Goal: Communication & Community: Answer question/provide support

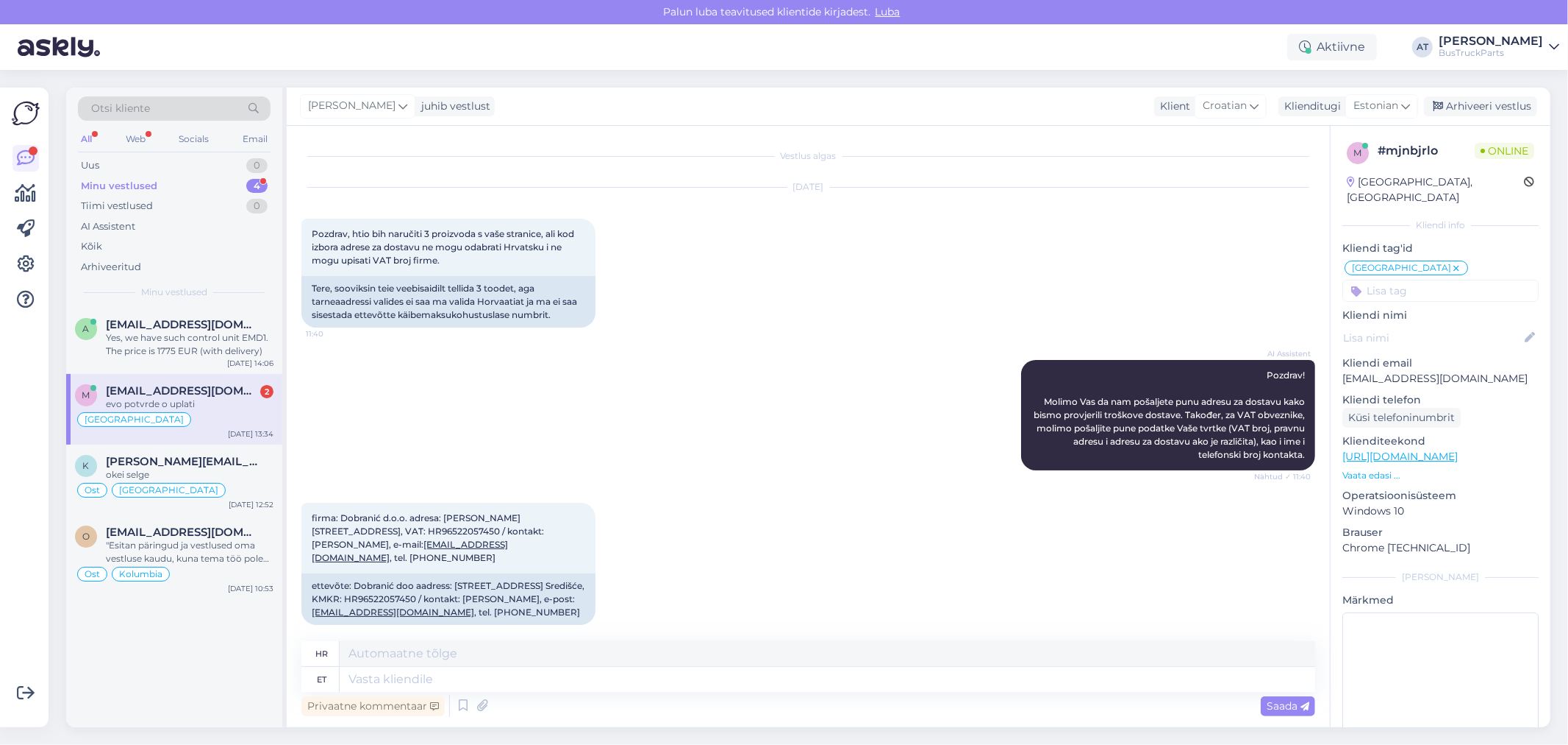
scroll to position [1931, 0]
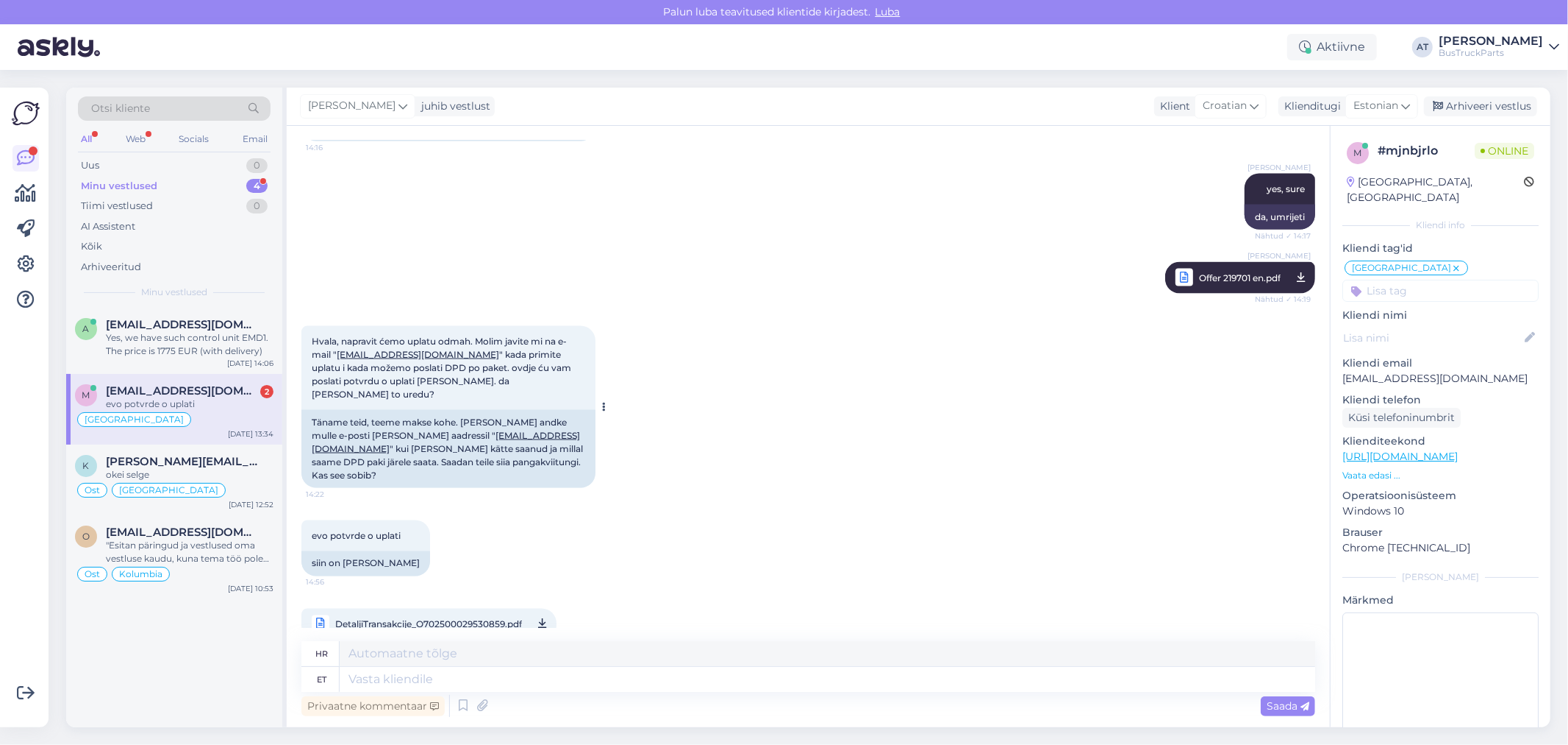
click at [571, 445] on div "Täname teid, teeme makse kohe. [PERSON_NAME] andke mulle e-posti [PERSON_NAME] …" at bounding box center [448, 448] width 294 height 78
click at [506, 447] on div "Täname teid, teeme makse kohe. [PERSON_NAME] andke mulle e-posti [PERSON_NAME] …" at bounding box center [448, 448] width 294 height 78
drag, startPoint x: 366, startPoint y: 436, endPoint x: 571, endPoint y: 432, distance: 205.0
click at [571, 432] on div "Täname teid, teeme makse kohe. [PERSON_NAME] andke mulle e-posti [PERSON_NAME] …" at bounding box center [448, 448] width 294 height 78
click at [327, 551] on div "siin on [PERSON_NAME]" at bounding box center [365, 563] width 129 height 25
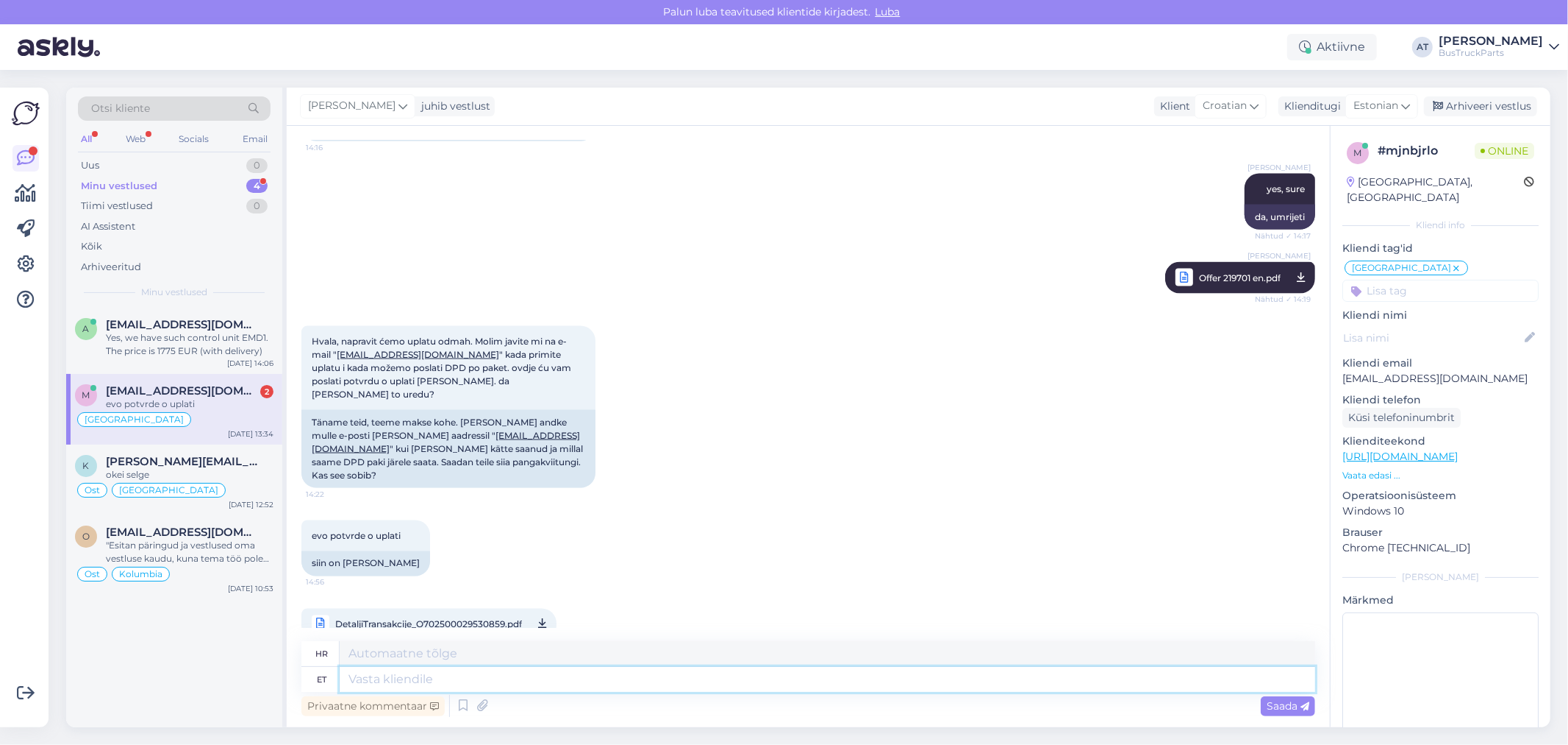
click at [489, 689] on textarea at bounding box center [827, 679] width 976 height 25
click at [875, 677] on textarea at bounding box center [827, 679] width 976 height 25
click at [444, 615] on span "DetaljiTransakcije_O702500029530859.pdf" at bounding box center [428, 625] width 186 height 18
click at [653, 670] on textarea at bounding box center [827, 679] width 976 height 25
type textarea "H"
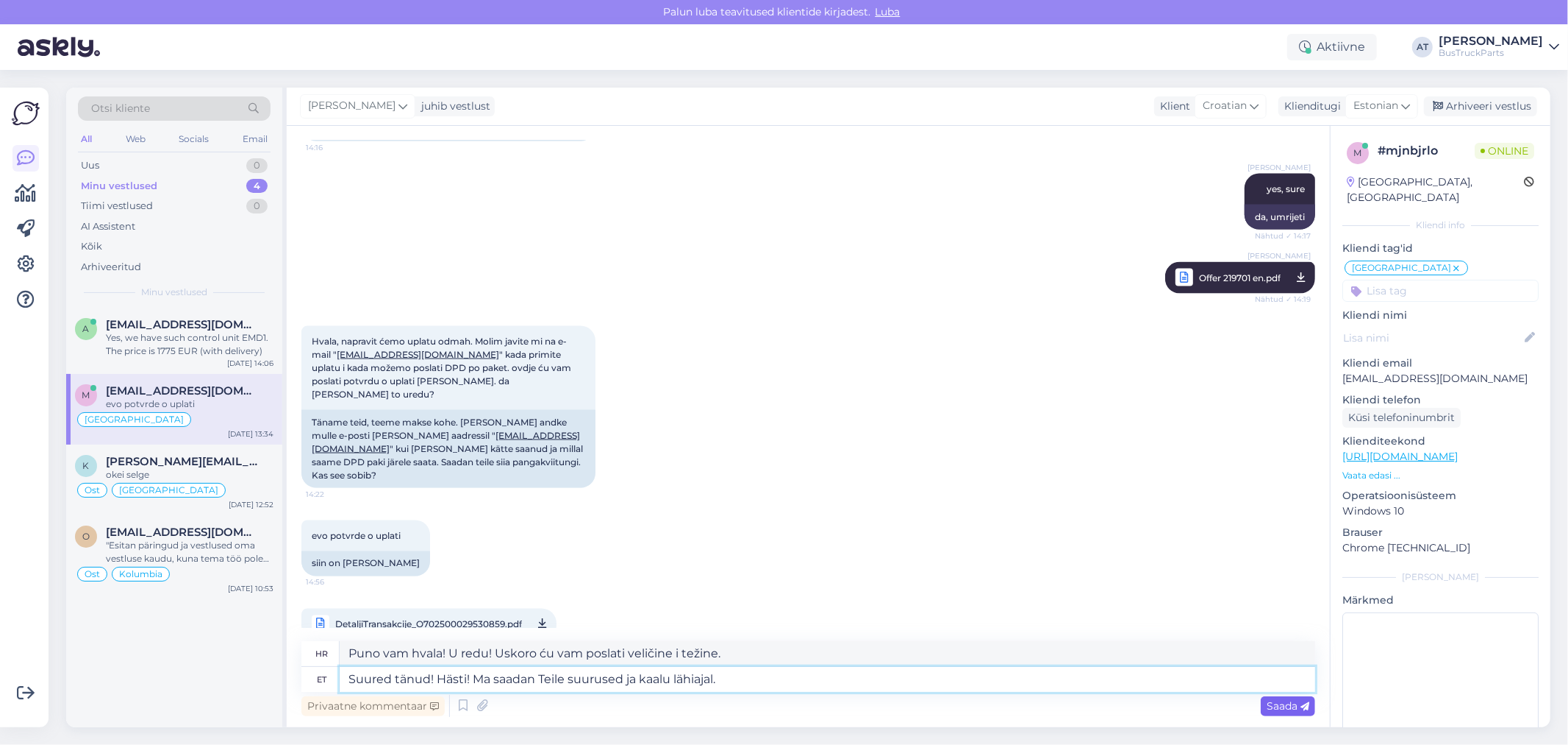
type textarea "Suured tänud! Hästi! Ma saadan Teile suurused ja kaalu lähiajal."
click at [1285, 708] on span "Saada" at bounding box center [1288, 705] width 42 height 13
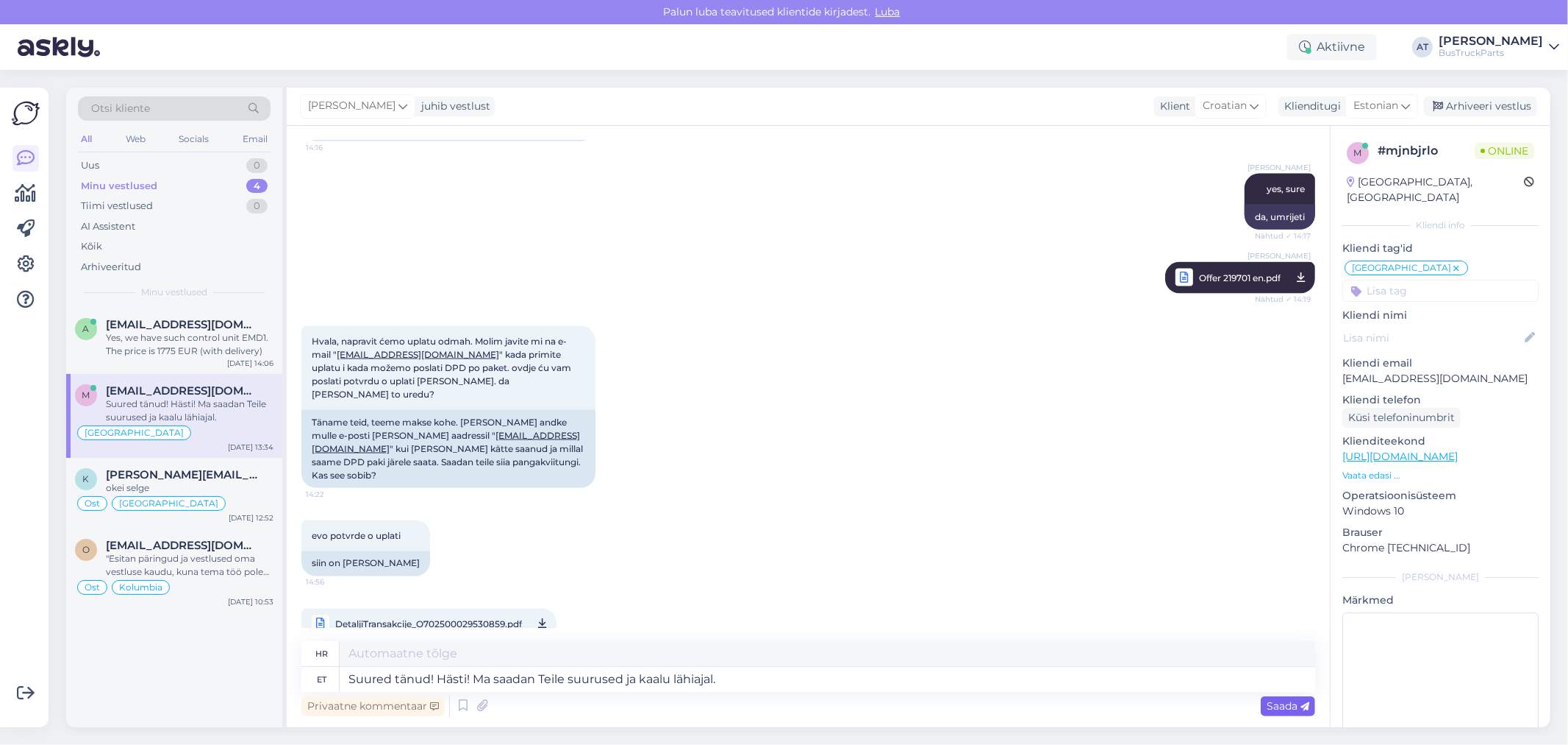
scroll to position [2046, 0]
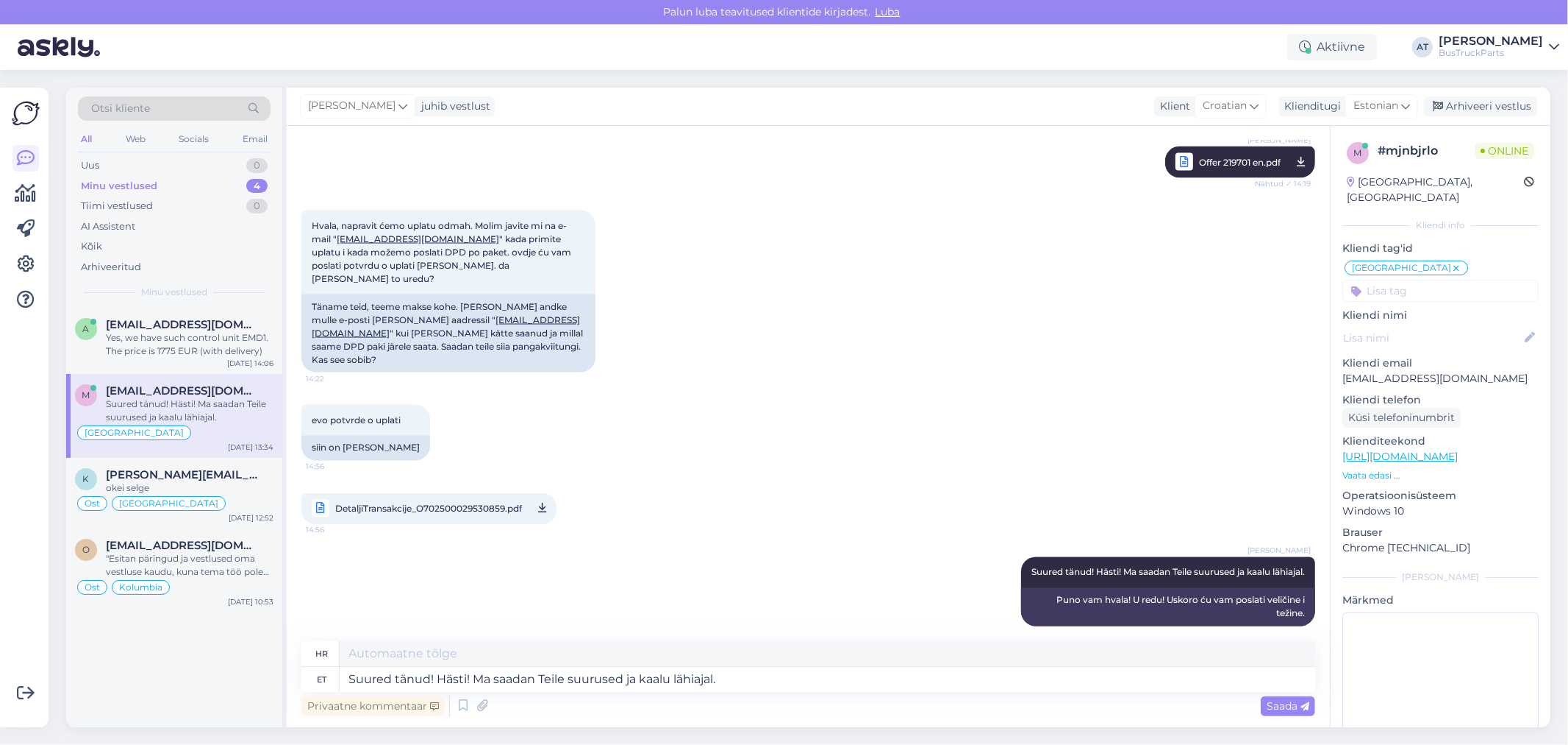
click at [1394, 279] on input at bounding box center [1441, 290] width 196 height 22
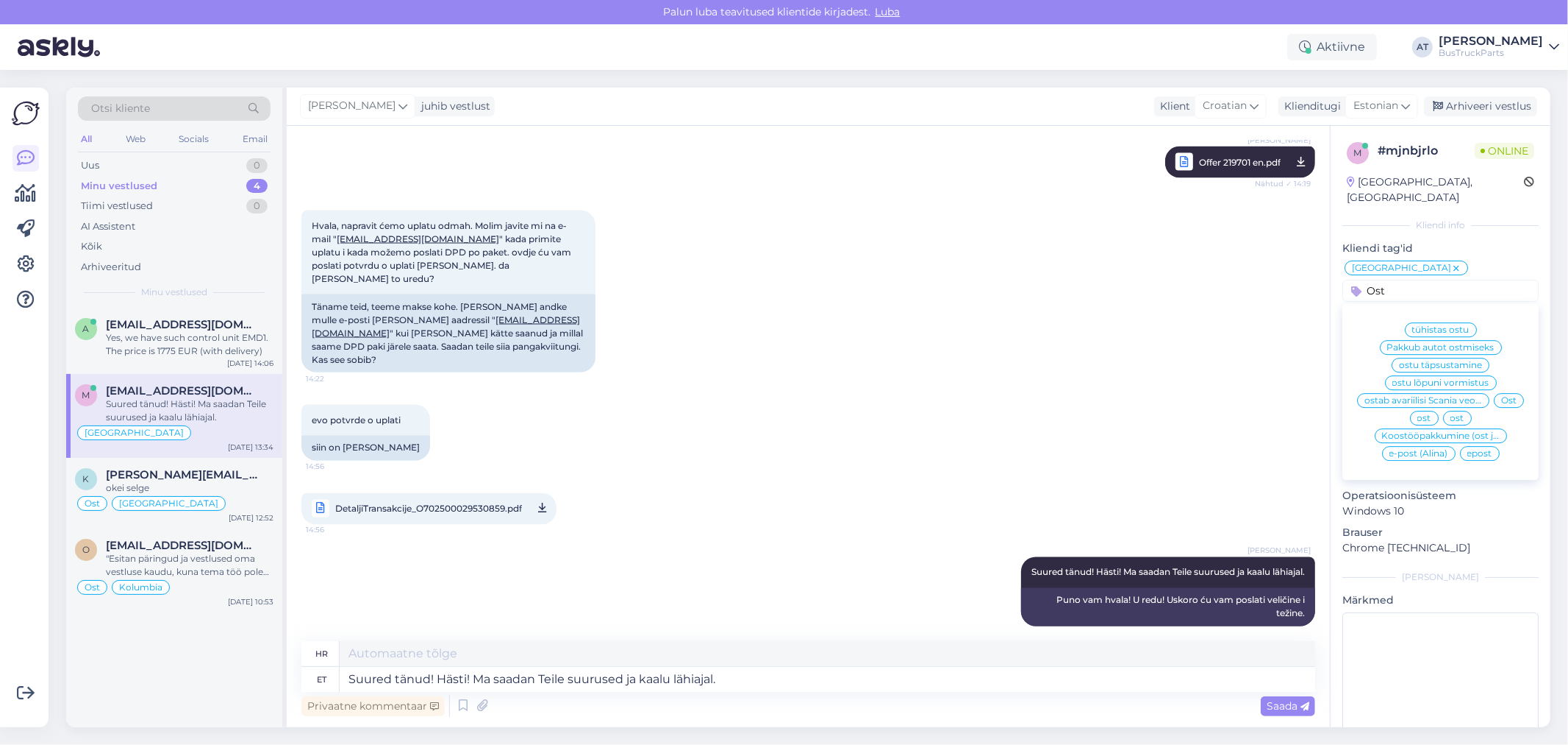
type input "Ost"
click at [1507, 396] on span "Ost" at bounding box center [1509, 401] width 16 height 9
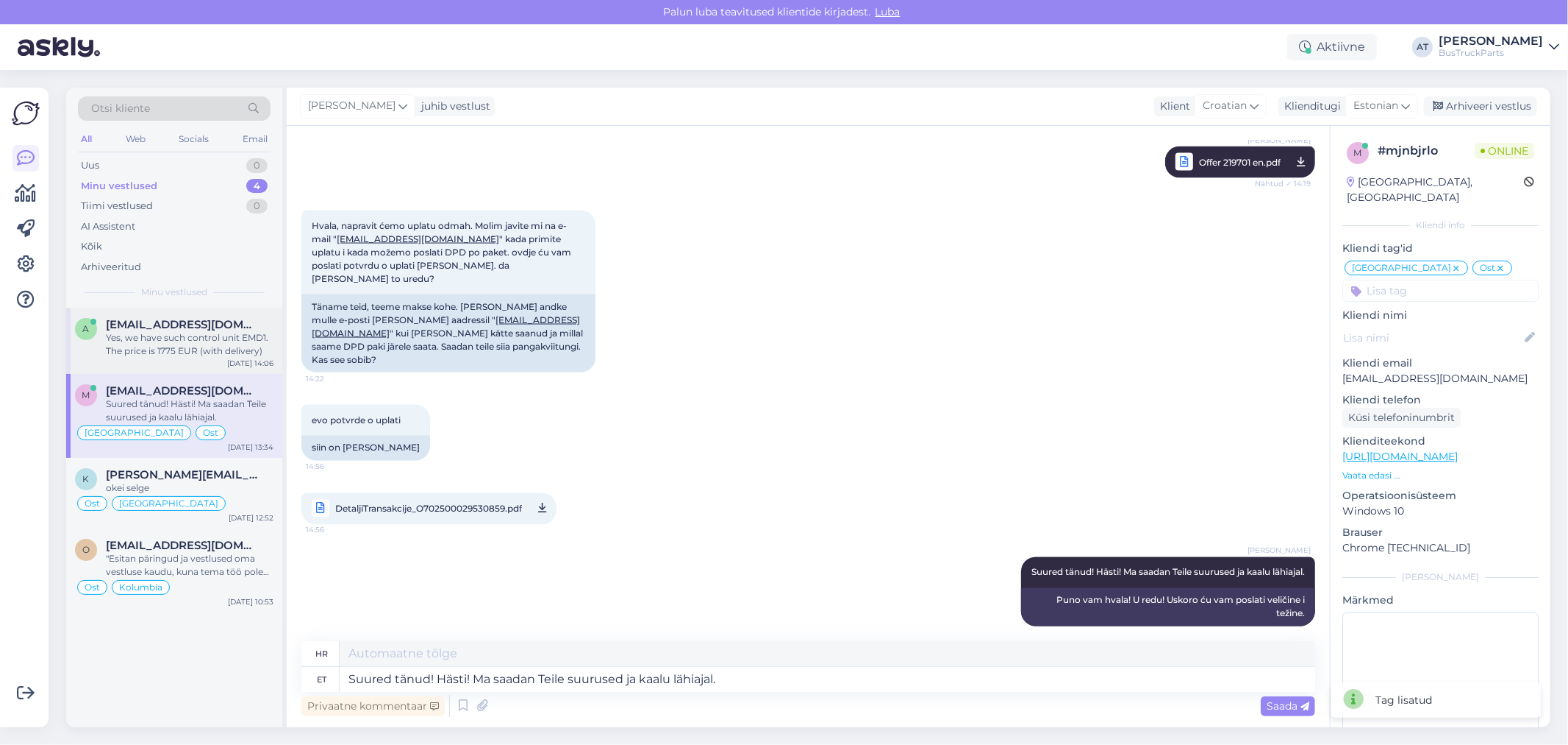
click at [128, 326] on span "[EMAIL_ADDRESS][DOMAIN_NAME]" at bounding box center [182, 324] width 153 height 13
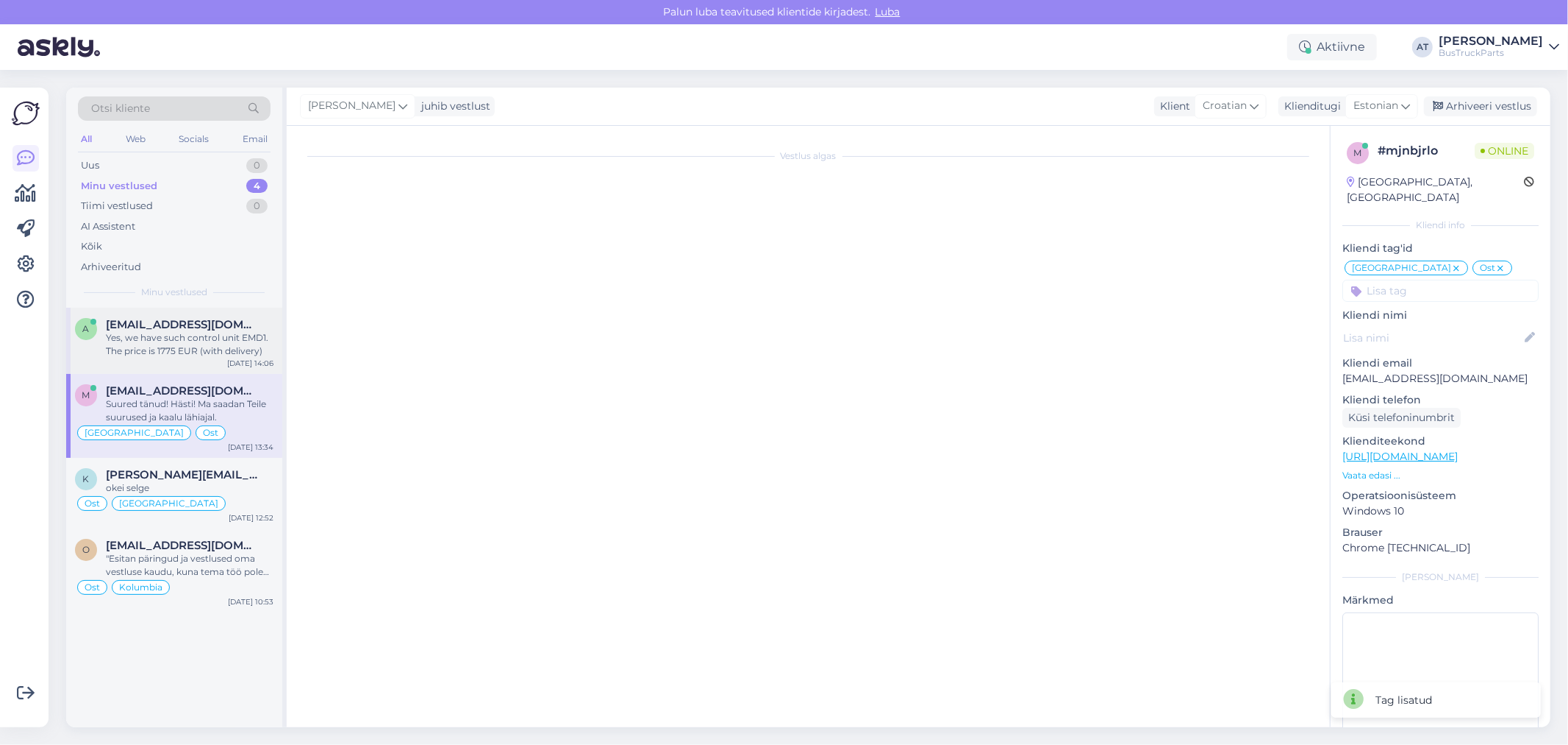
scroll to position [0, 0]
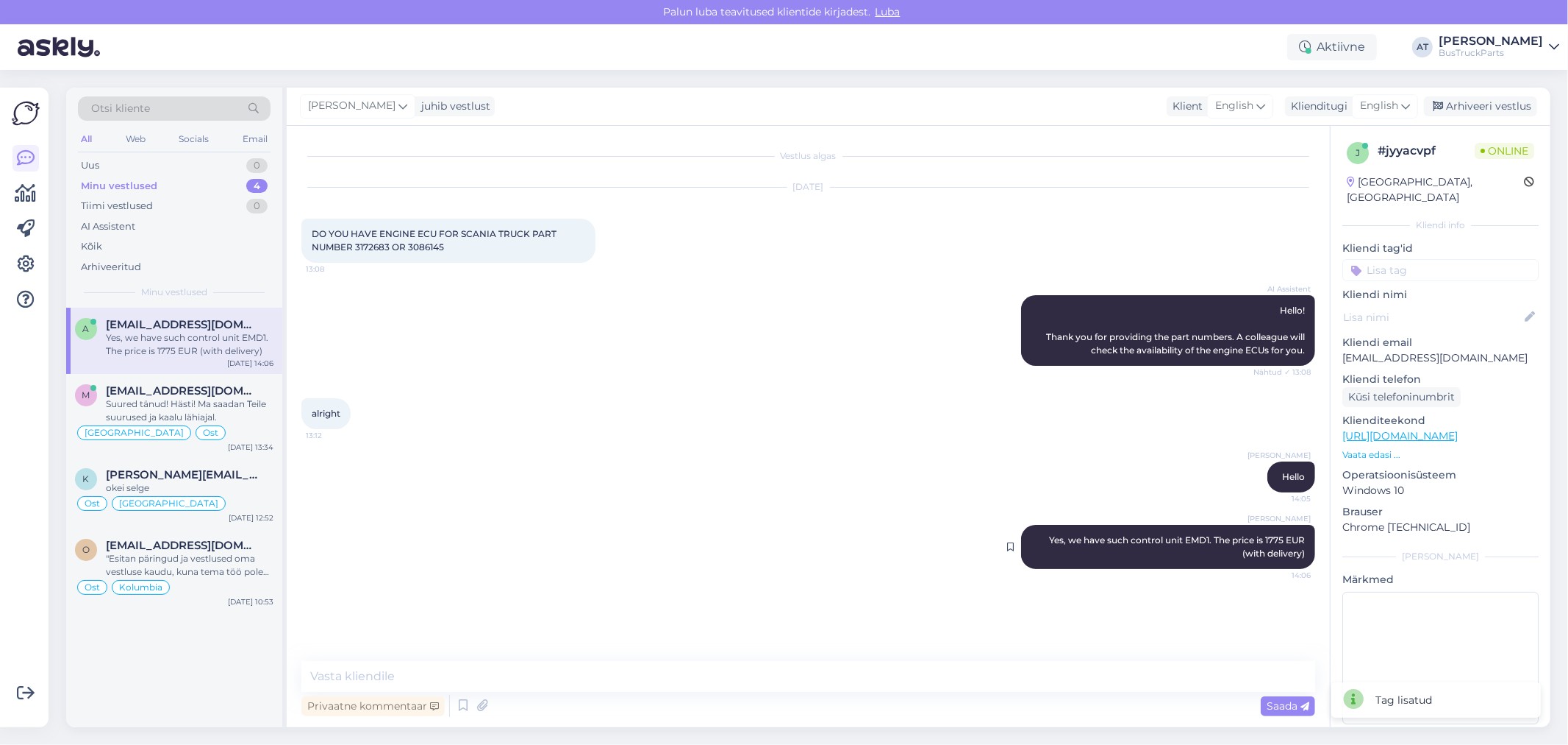
click at [1157, 540] on span "Yes, we have such control unit EMD1. The price is 1775 EUR (with delivery)" at bounding box center [1178, 546] width 258 height 24
click at [174, 488] on div "okei selge" at bounding box center [189, 488] width 168 height 13
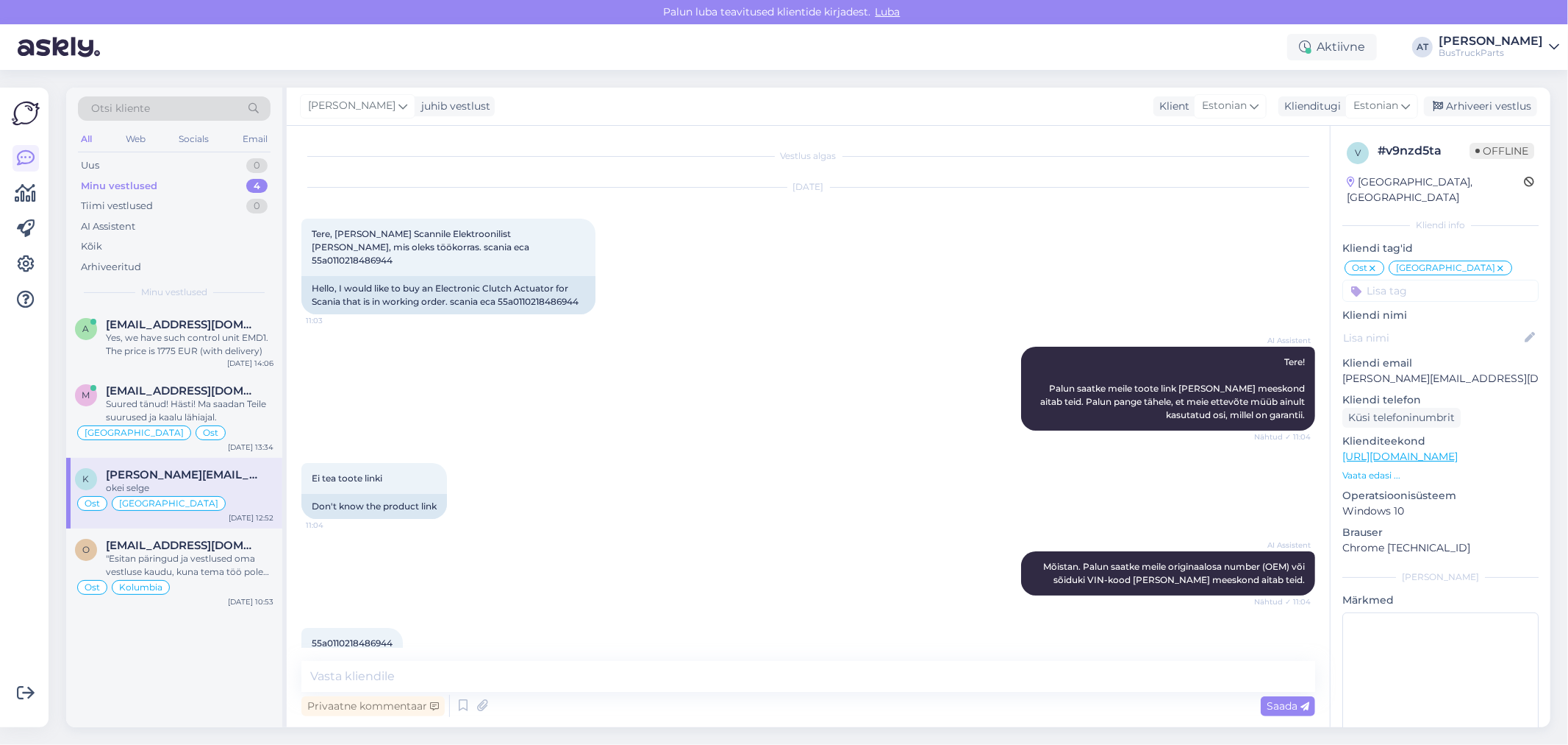
scroll to position [3128, 0]
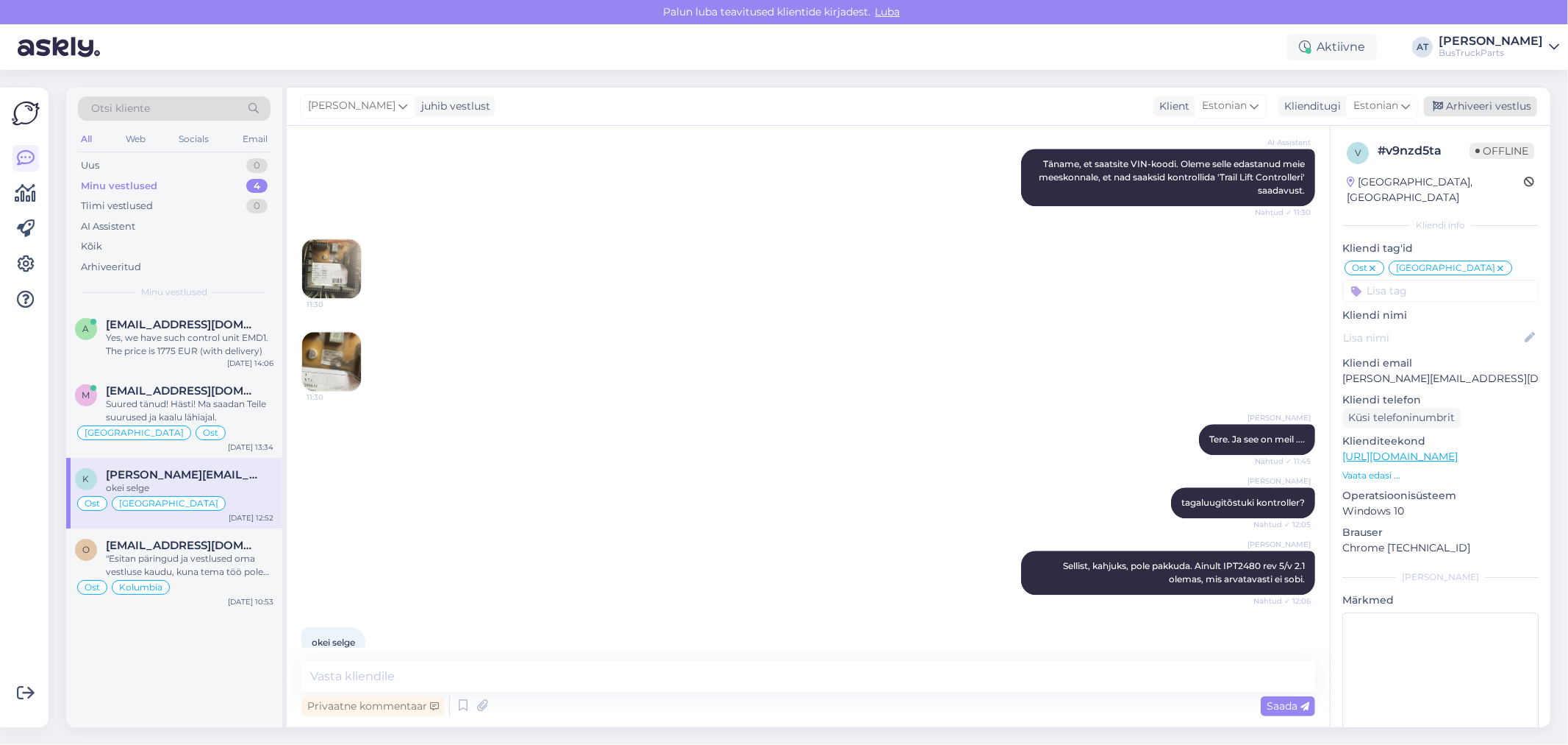
click at [1491, 113] on div "Arhiveeri vestlus" at bounding box center [1480, 107] width 113 height 20
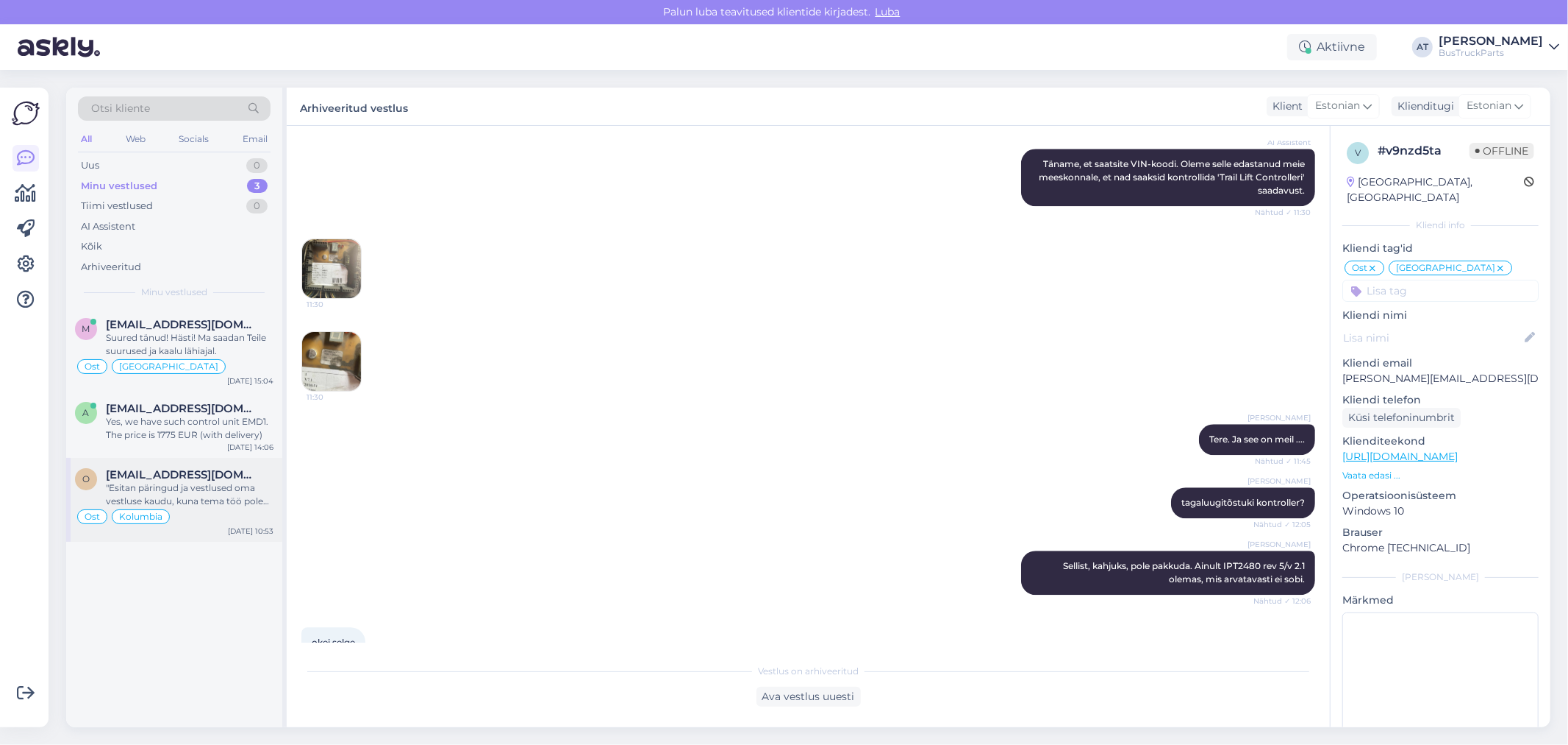
click at [218, 469] on span "[EMAIL_ADDRESS][DOMAIN_NAME]" at bounding box center [182, 474] width 153 height 13
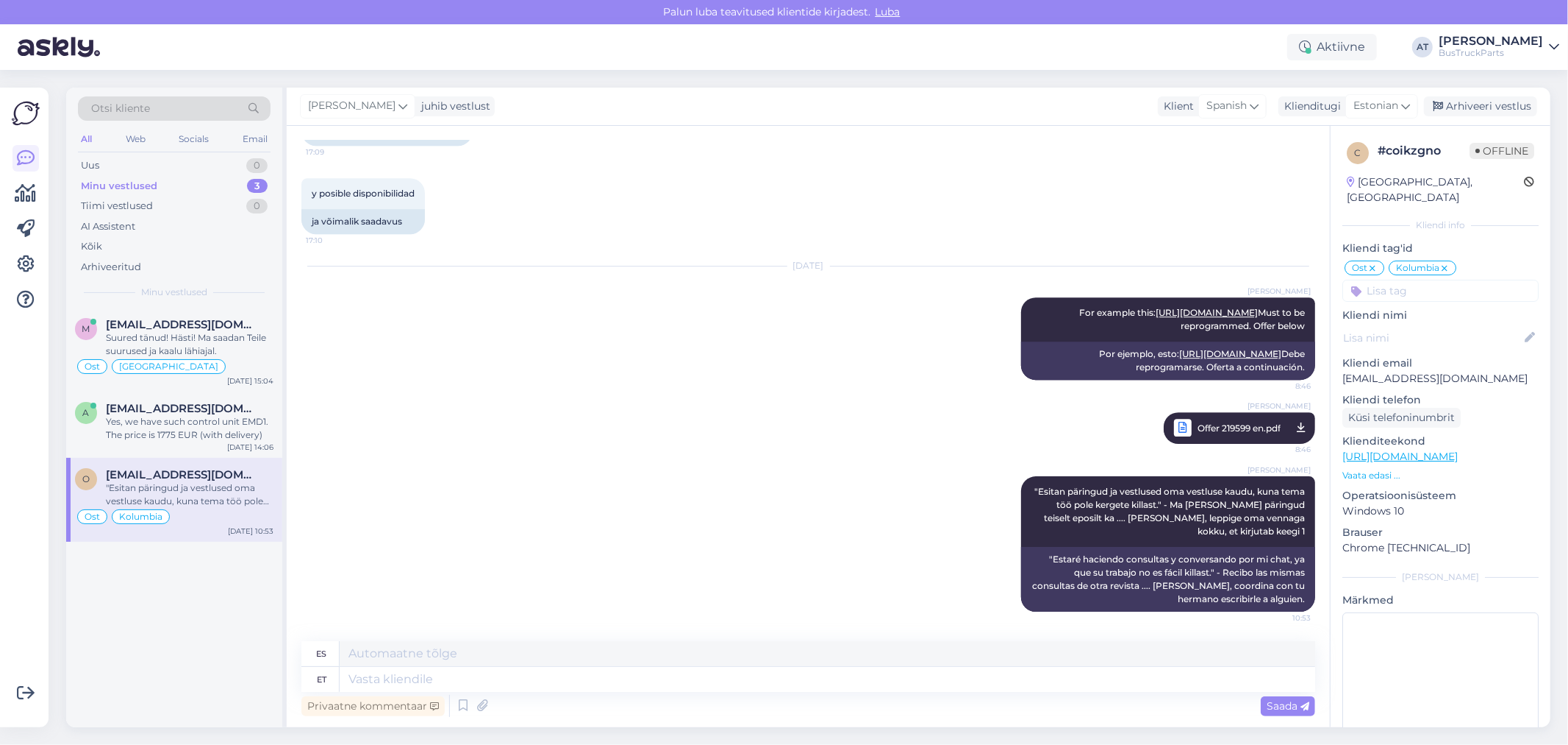
scroll to position [8699, 0]
click at [144, 401] on span "[EMAIL_ADDRESS][DOMAIN_NAME]" at bounding box center [182, 408] width 153 height 13
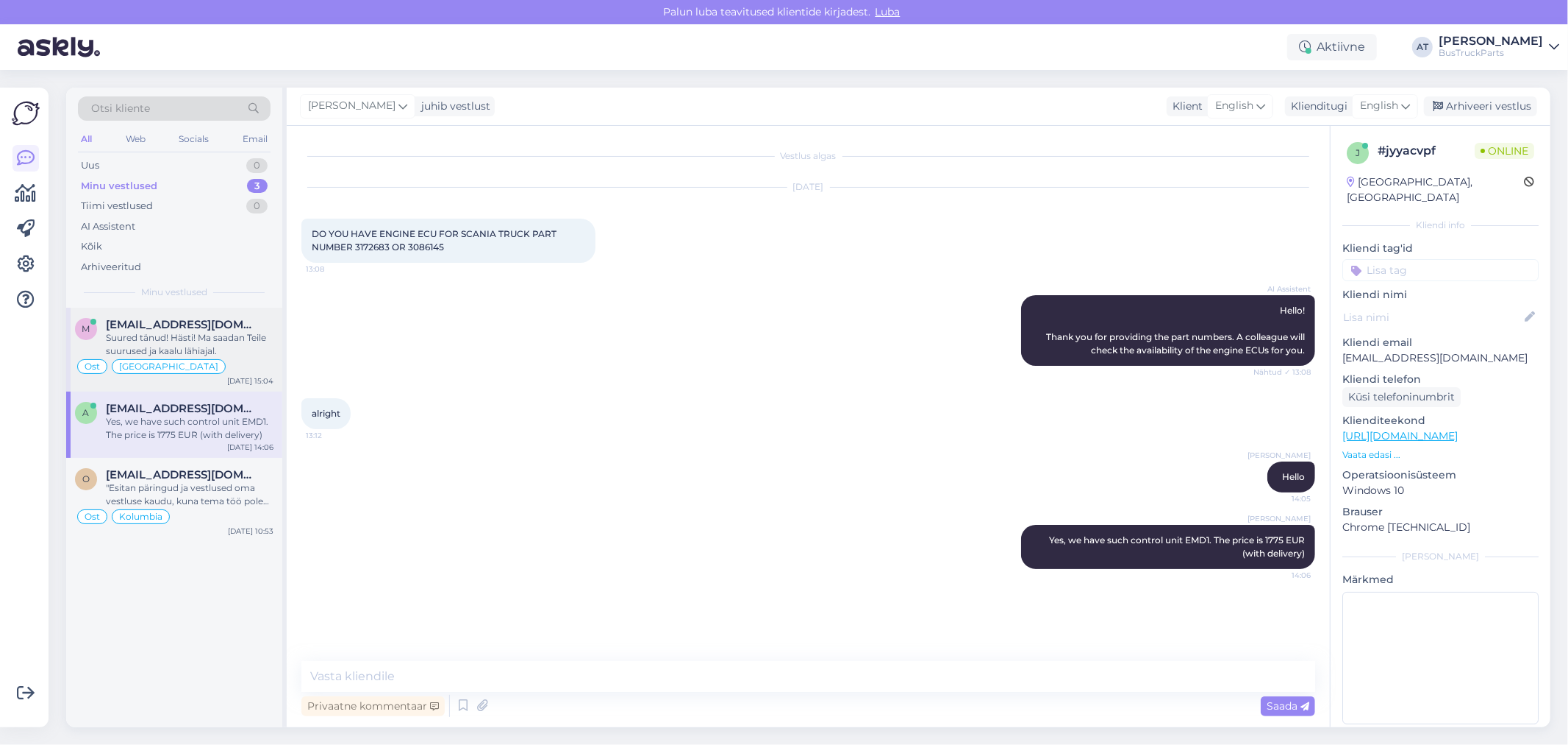
click at [184, 316] on div "m [EMAIL_ADDRESS][DOMAIN_NAME] Suured tänud! Hästi! Ma saadan Teile suurused ja…" at bounding box center [174, 349] width 216 height 84
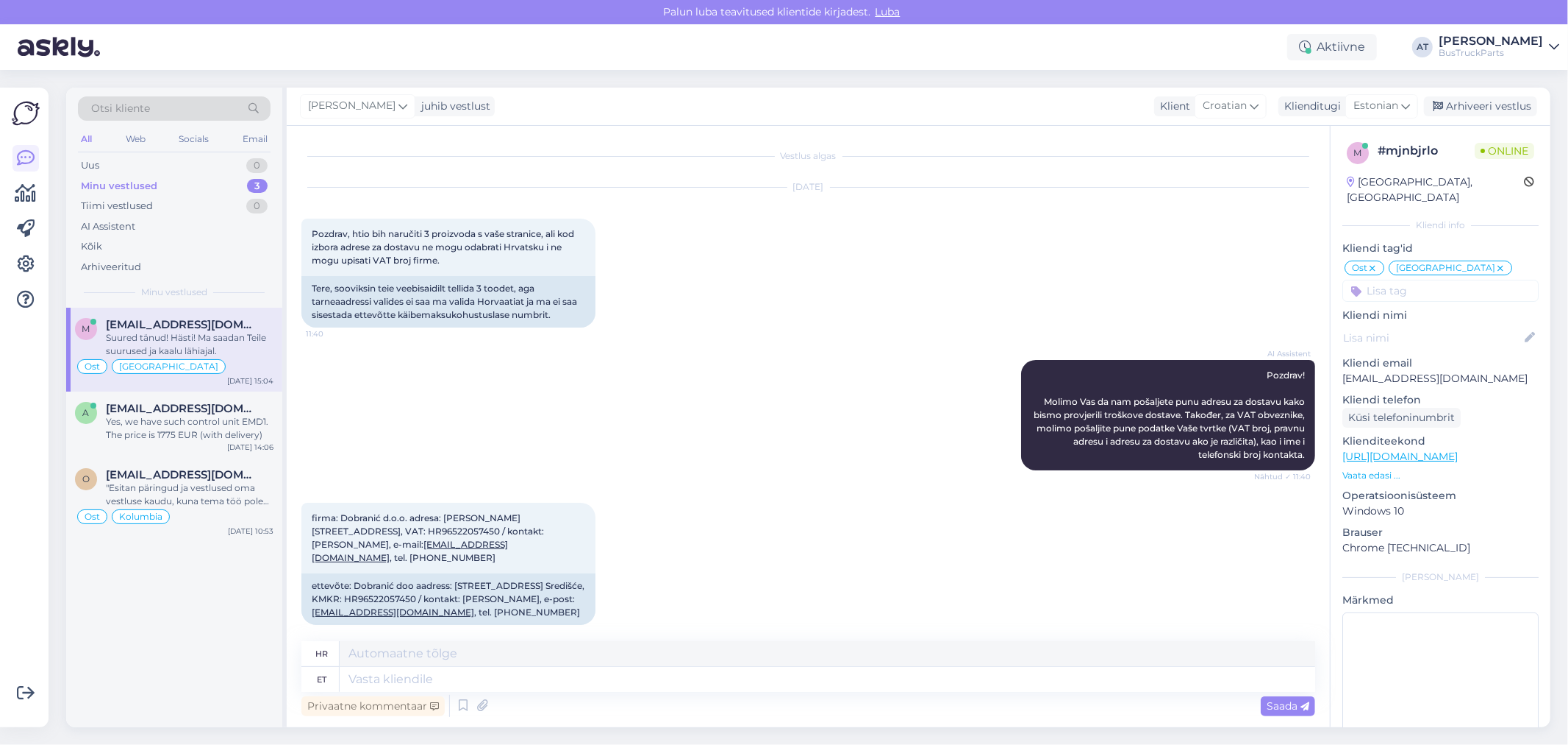
scroll to position [2046, 0]
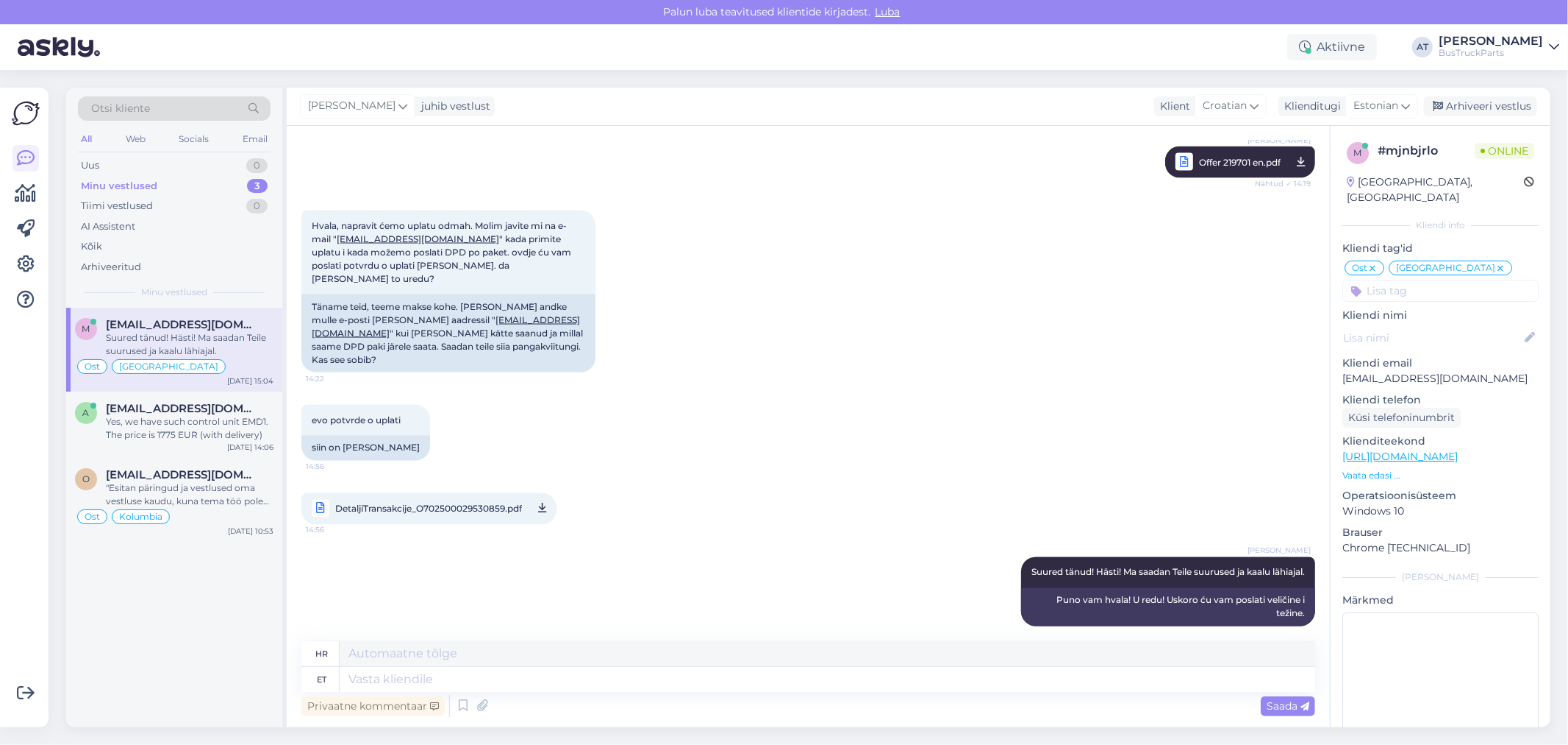
click at [807, 553] on div "[PERSON_NAME] Suured tänud! Hästi! Ma saadan Teile suurused ja kaalu lähiajal. …" at bounding box center [808, 592] width 1014 height 102
drag, startPoint x: 1442, startPoint y: 369, endPoint x: 1341, endPoint y: 371, distance: 101.0
click at [1341, 371] on div "m # mjnbjrlo Online [GEOGRAPHIC_DATA], [GEOGRAPHIC_DATA] Kliendi info Kliendi t…" at bounding box center [1440, 446] width 219 height 641
click at [179, 423] on div "can you please share some pictures inorder to confirm" at bounding box center [189, 428] width 168 height 27
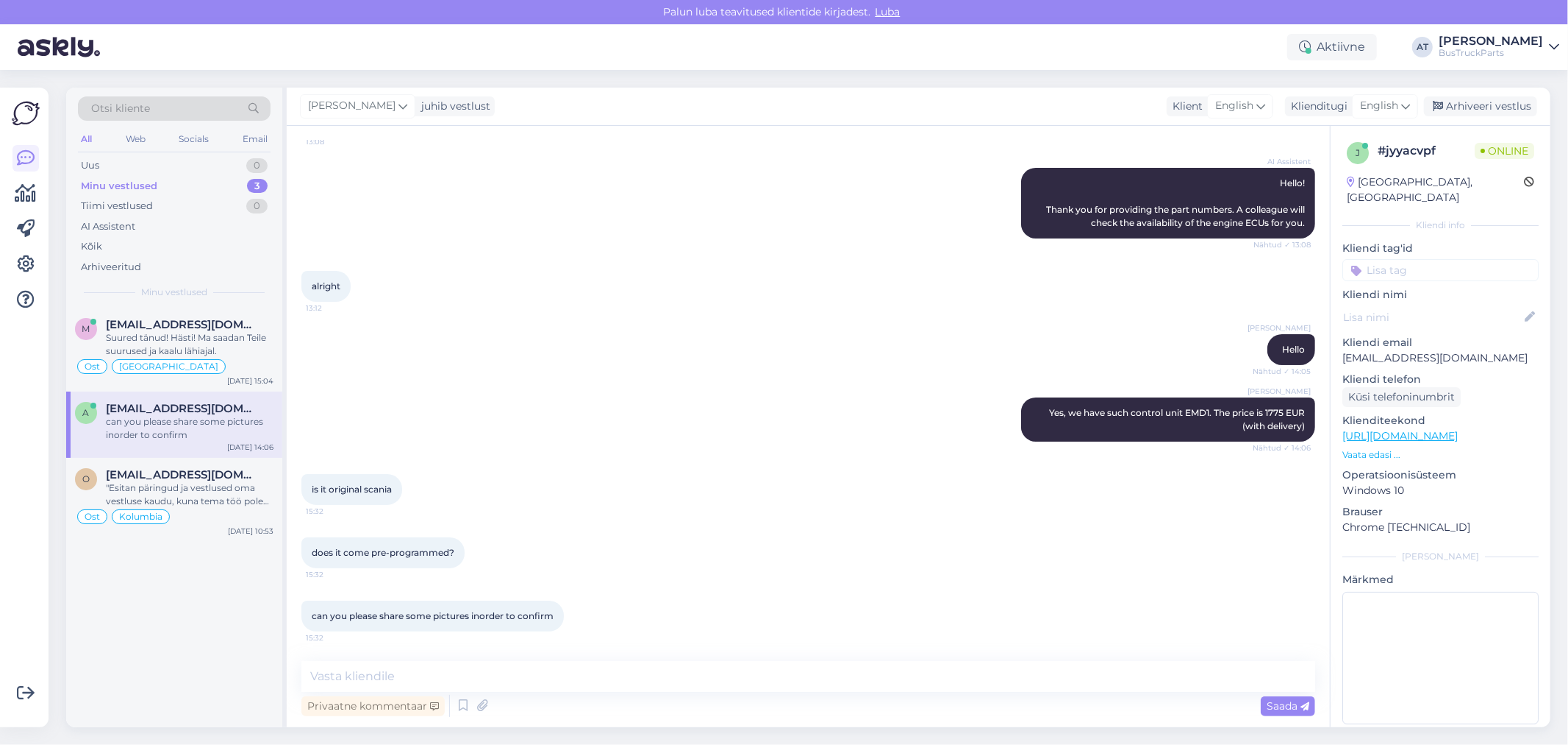
click at [367, 555] on span "does it come pre-programmed?" at bounding box center [383, 552] width 142 height 11
drag, startPoint x: 371, startPoint y: 553, endPoint x: 473, endPoint y: 552, distance: 102.0
click at [465, 552] on div "does it come pre-programmed? 15:32" at bounding box center [383, 553] width 163 height 31
click at [364, 549] on span "does it come pre-programmed?" at bounding box center [383, 552] width 142 height 11
click at [498, 663] on textarea at bounding box center [808, 676] width 1014 height 31
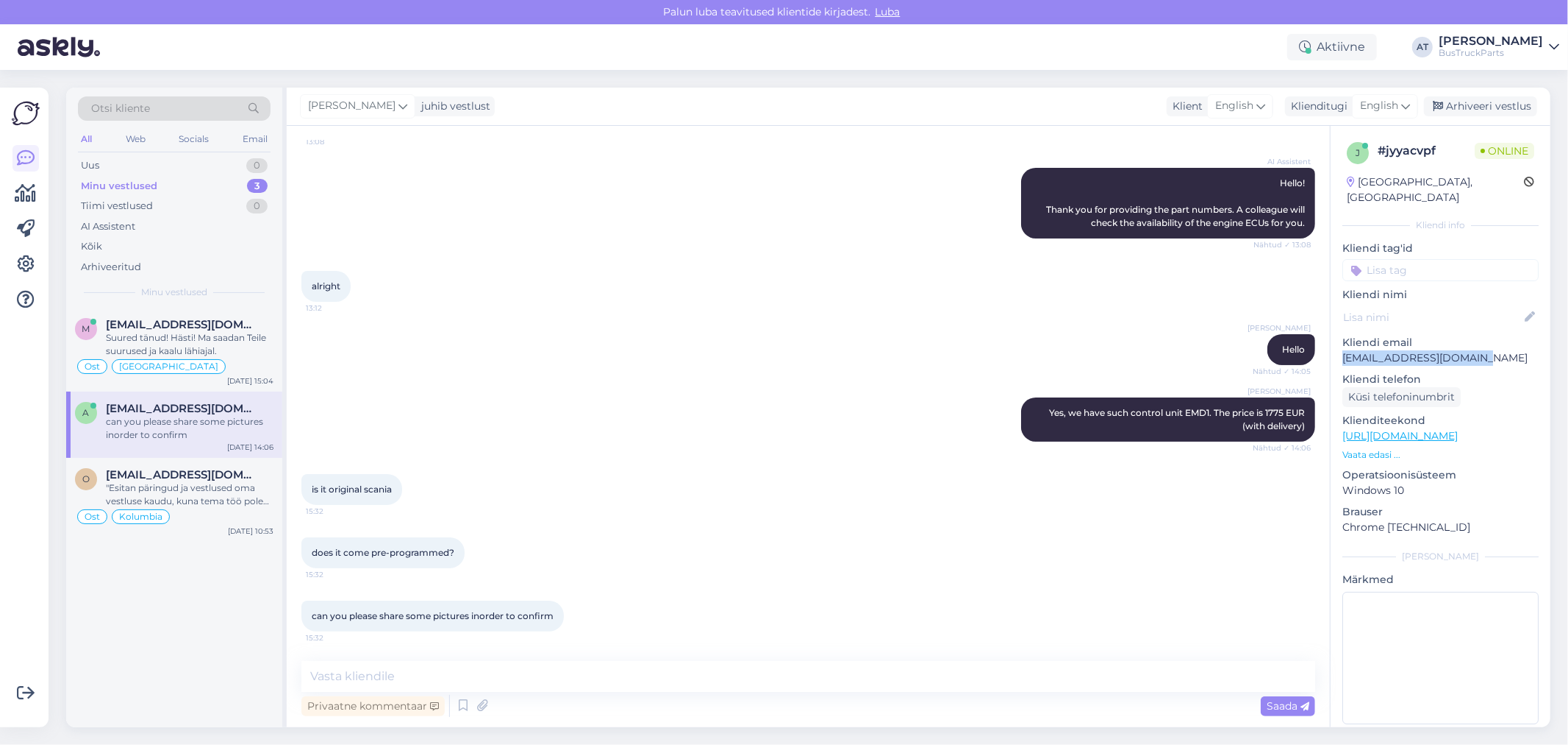
drag, startPoint x: 1473, startPoint y: 348, endPoint x: 1338, endPoint y: 348, distance: 135.0
click at [1338, 348] on div "j # jyyacvpf Online [GEOGRAPHIC_DATA], [GEOGRAPHIC_DATA] Kliendi info Kliendi t…" at bounding box center [1440, 435] width 219 height 620
copy p "[EMAIL_ADDRESS][DOMAIN_NAME]"
click at [466, 681] on textarea at bounding box center [808, 676] width 1014 height 31
type textarea "Yes, this is original SCANIA"
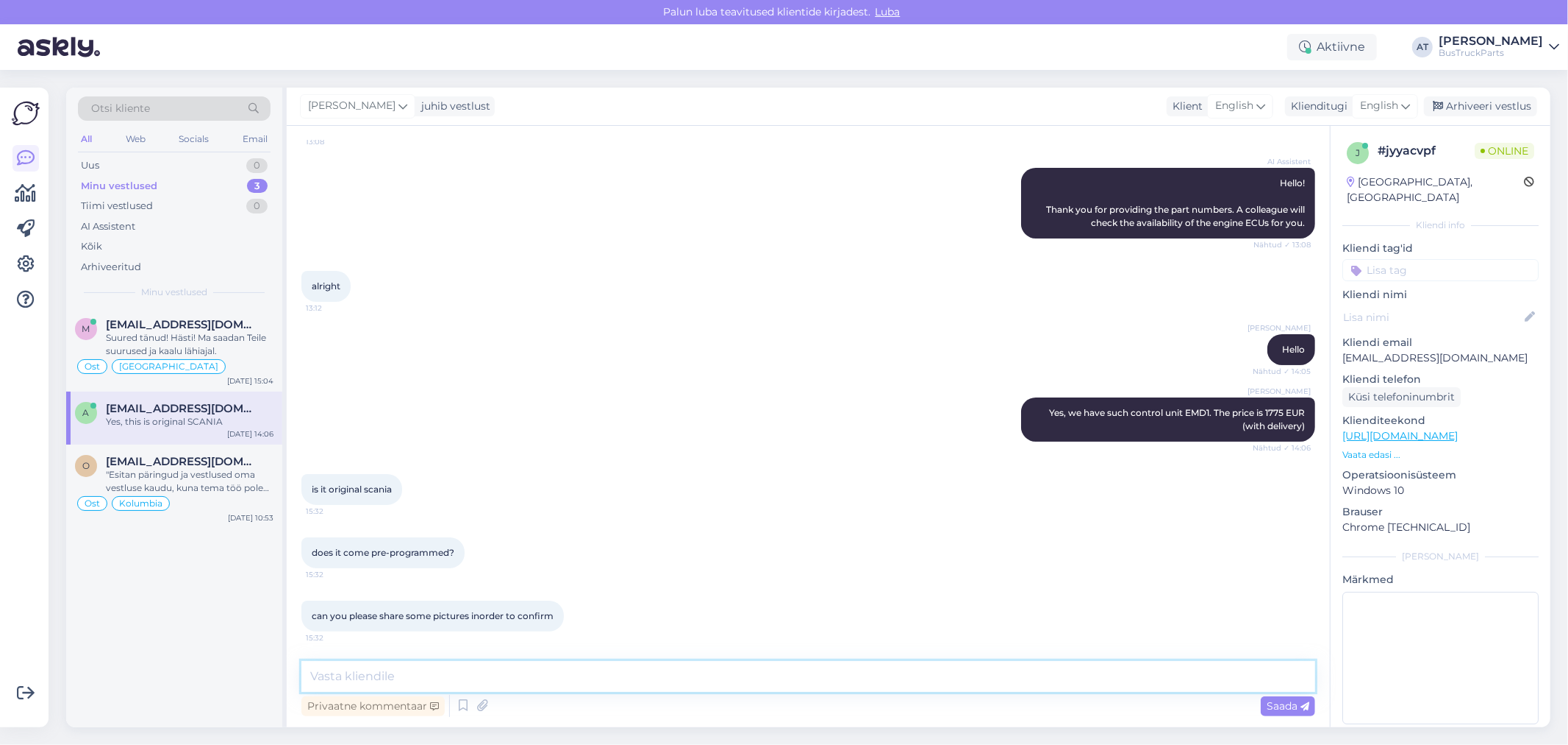
scroll to position [190, 0]
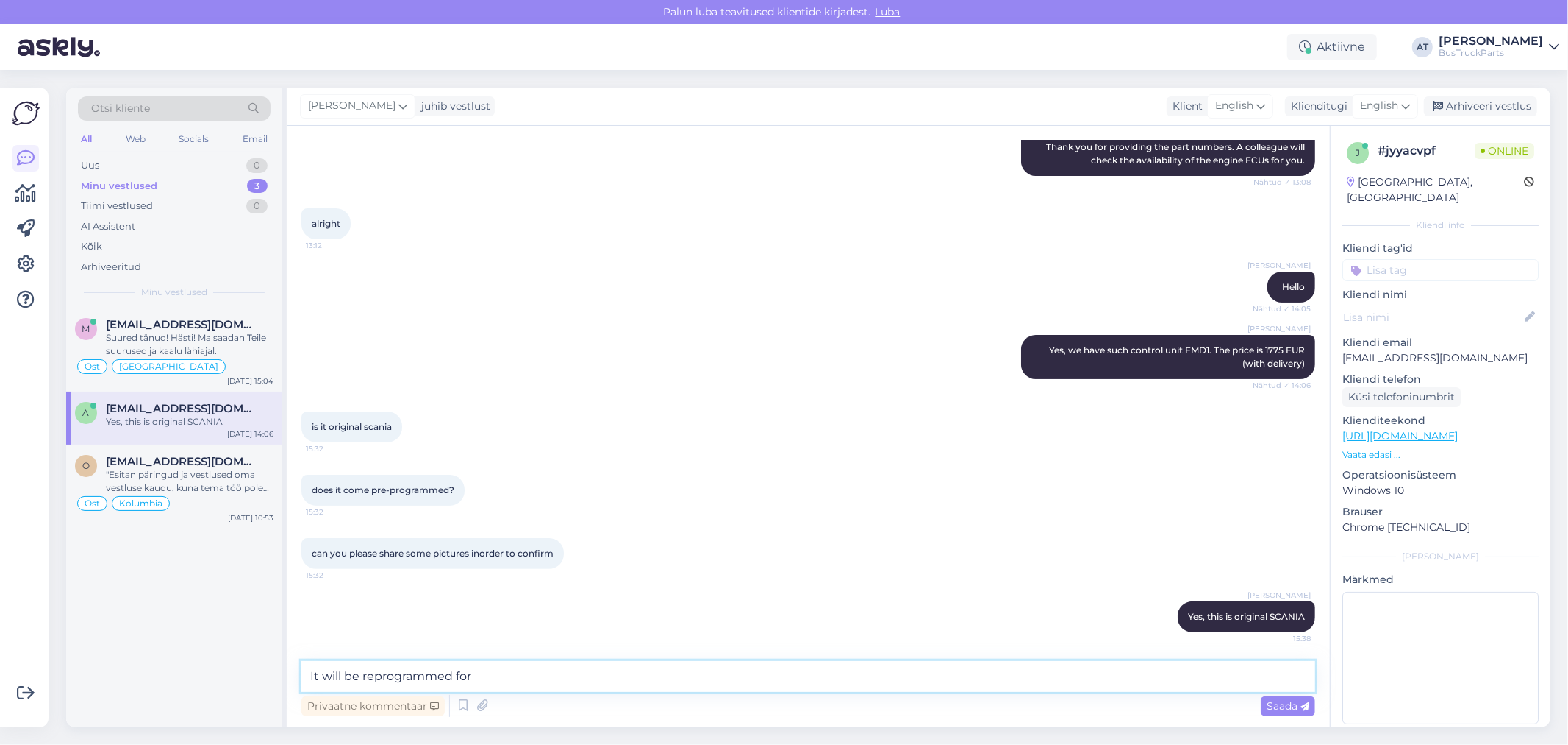
paste textarea "3172683"
type textarea "It will be reprogrammed for 3172683 Engine DC13.140 AA"
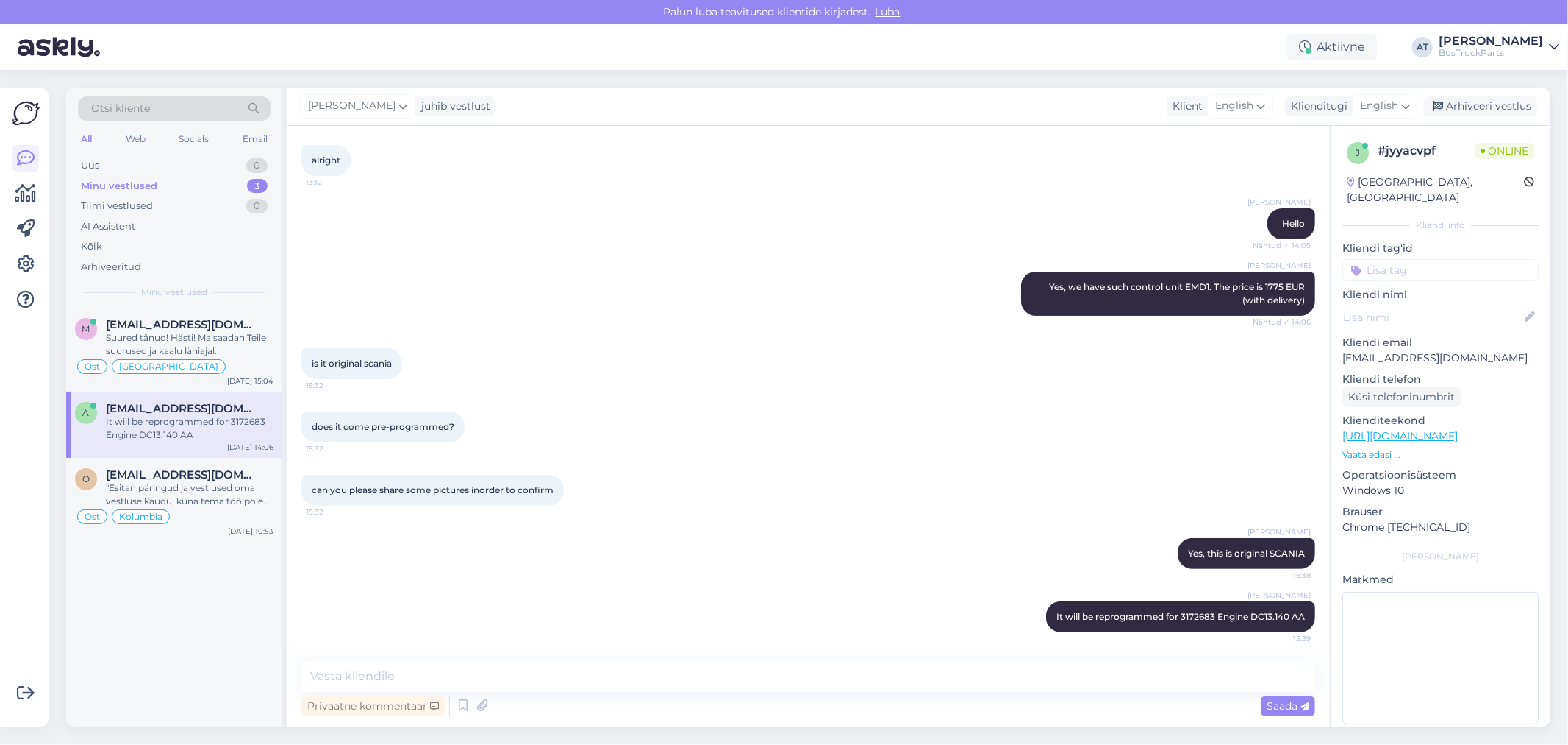
click at [427, 480] on div "can you please share some pictures inorder to confirm 15:32" at bounding box center [432, 491] width 263 height 31
click at [1108, 686] on textarea at bounding box center [808, 676] width 1014 height 31
click at [892, 678] on textarea at bounding box center [808, 676] width 1014 height 31
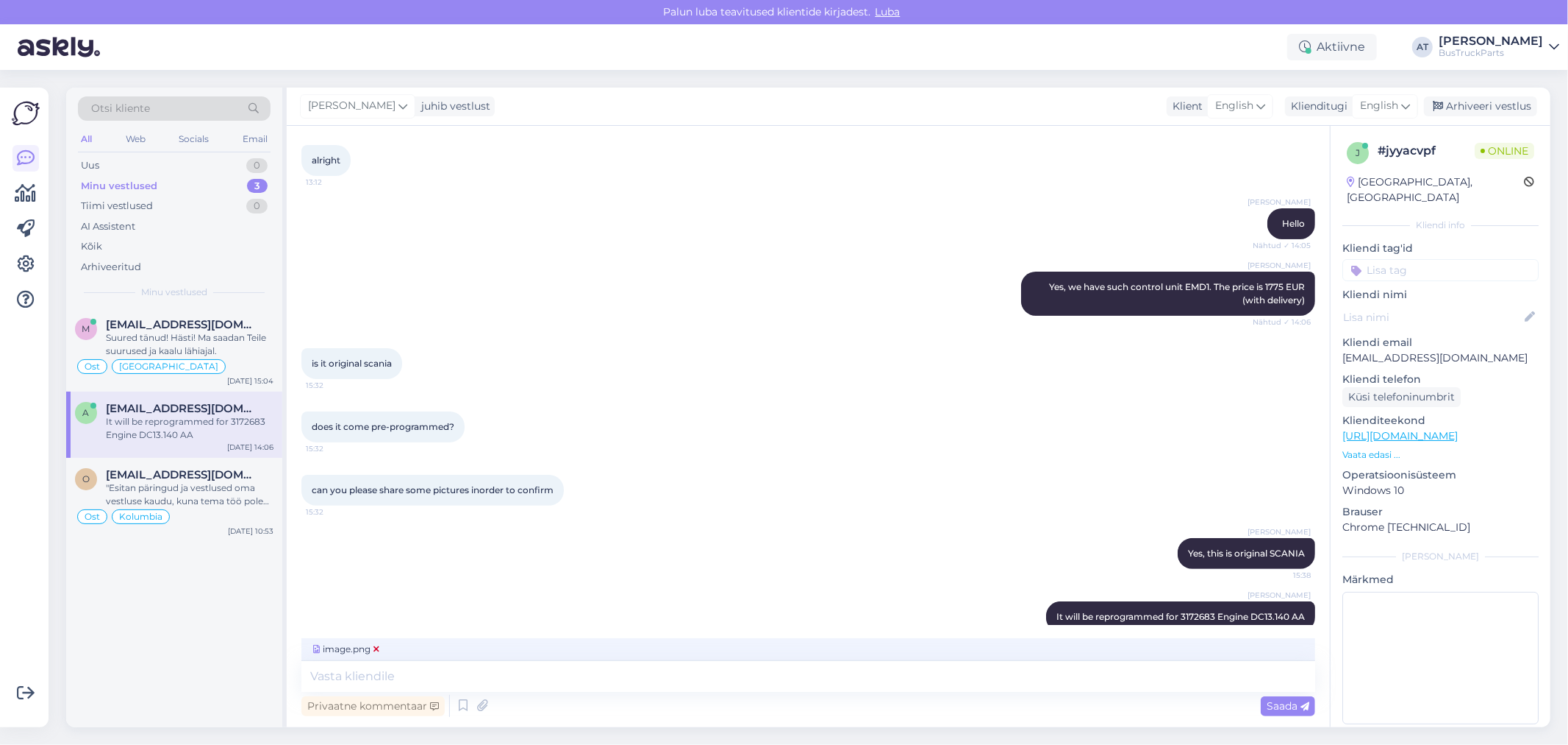
click at [375, 652] on icon at bounding box center [376, 649] width 6 height 9
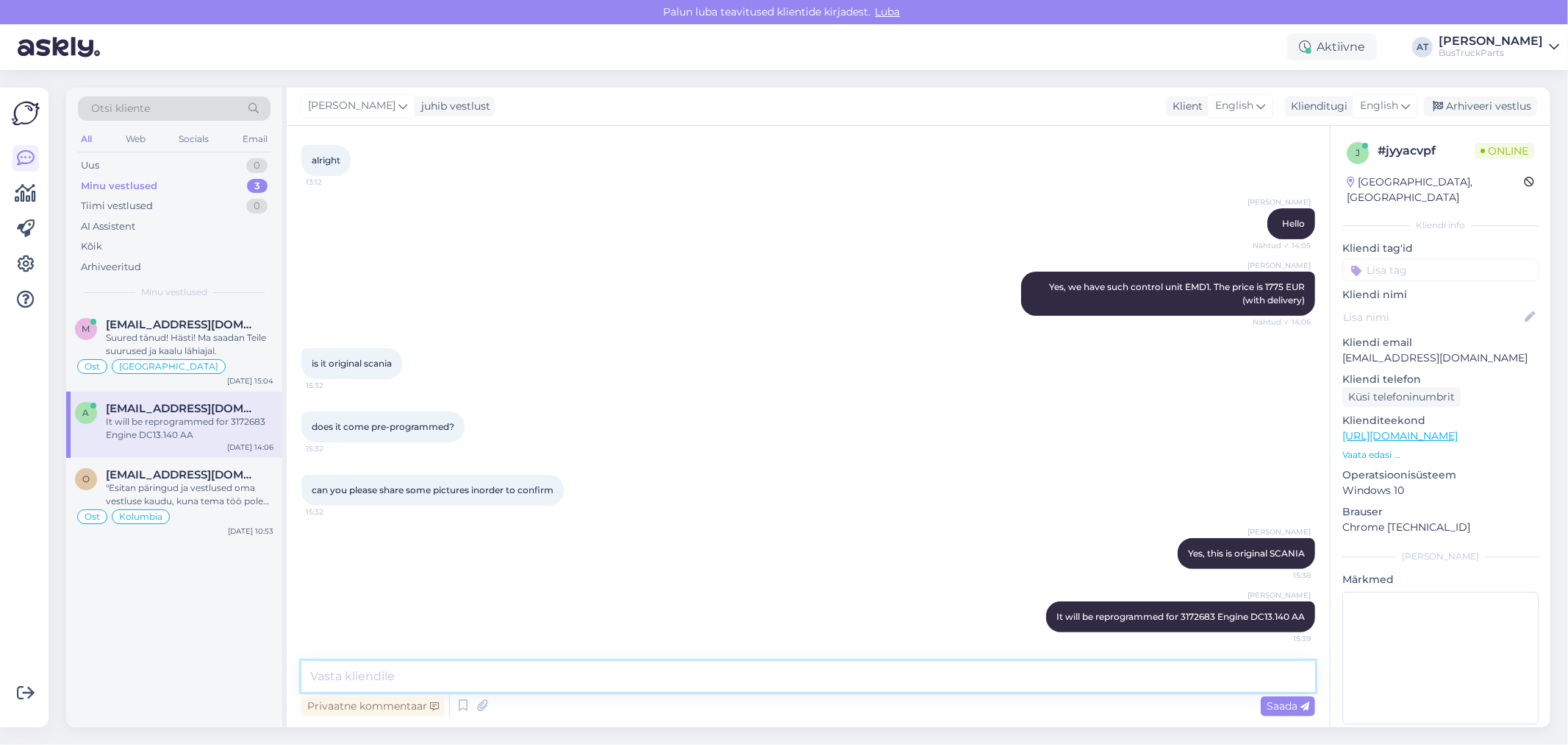
click at [452, 674] on textarea at bounding box center [808, 676] width 1014 height 31
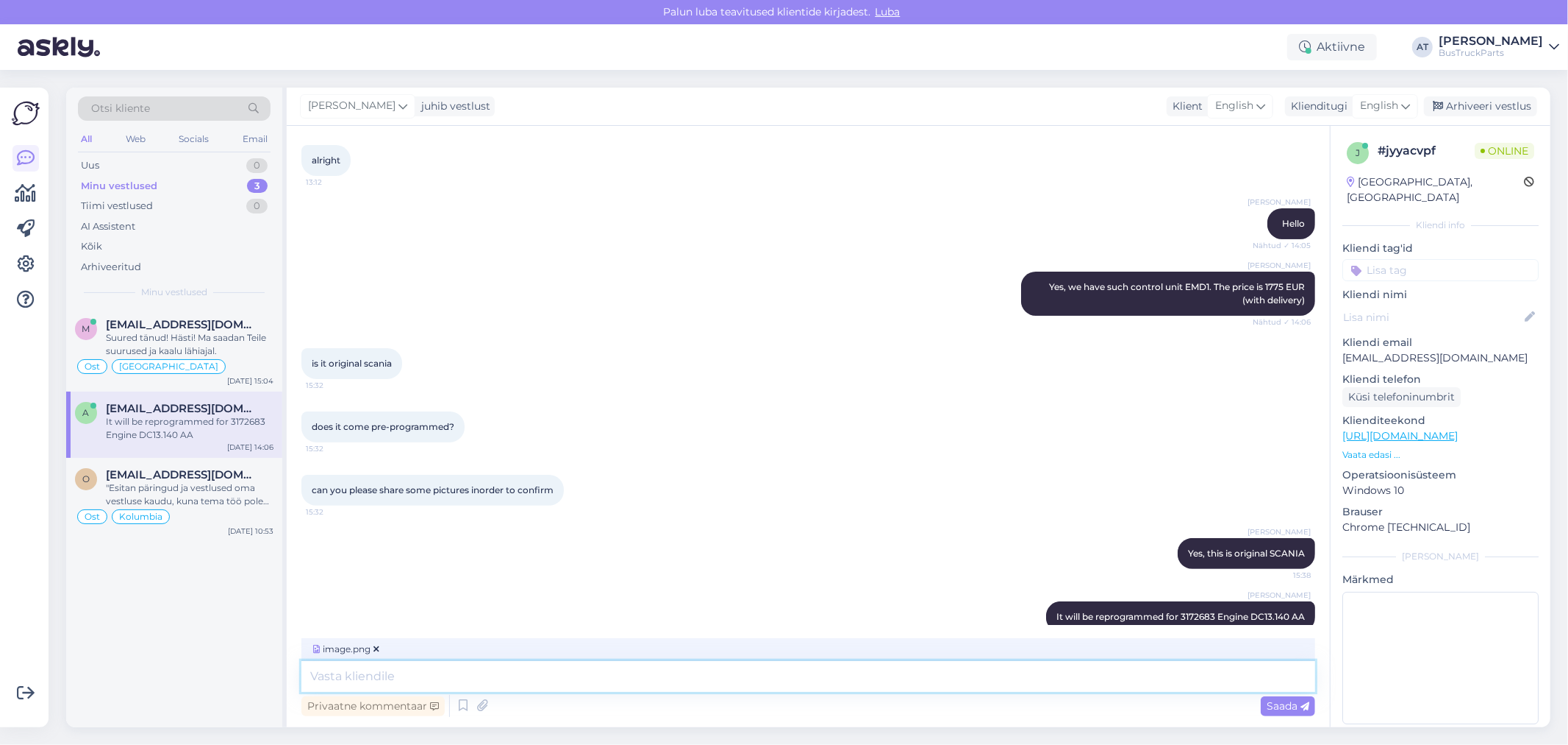
click at [504, 670] on textarea at bounding box center [808, 676] width 1014 height 31
click at [1298, 705] on span "Saada" at bounding box center [1288, 705] width 42 height 13
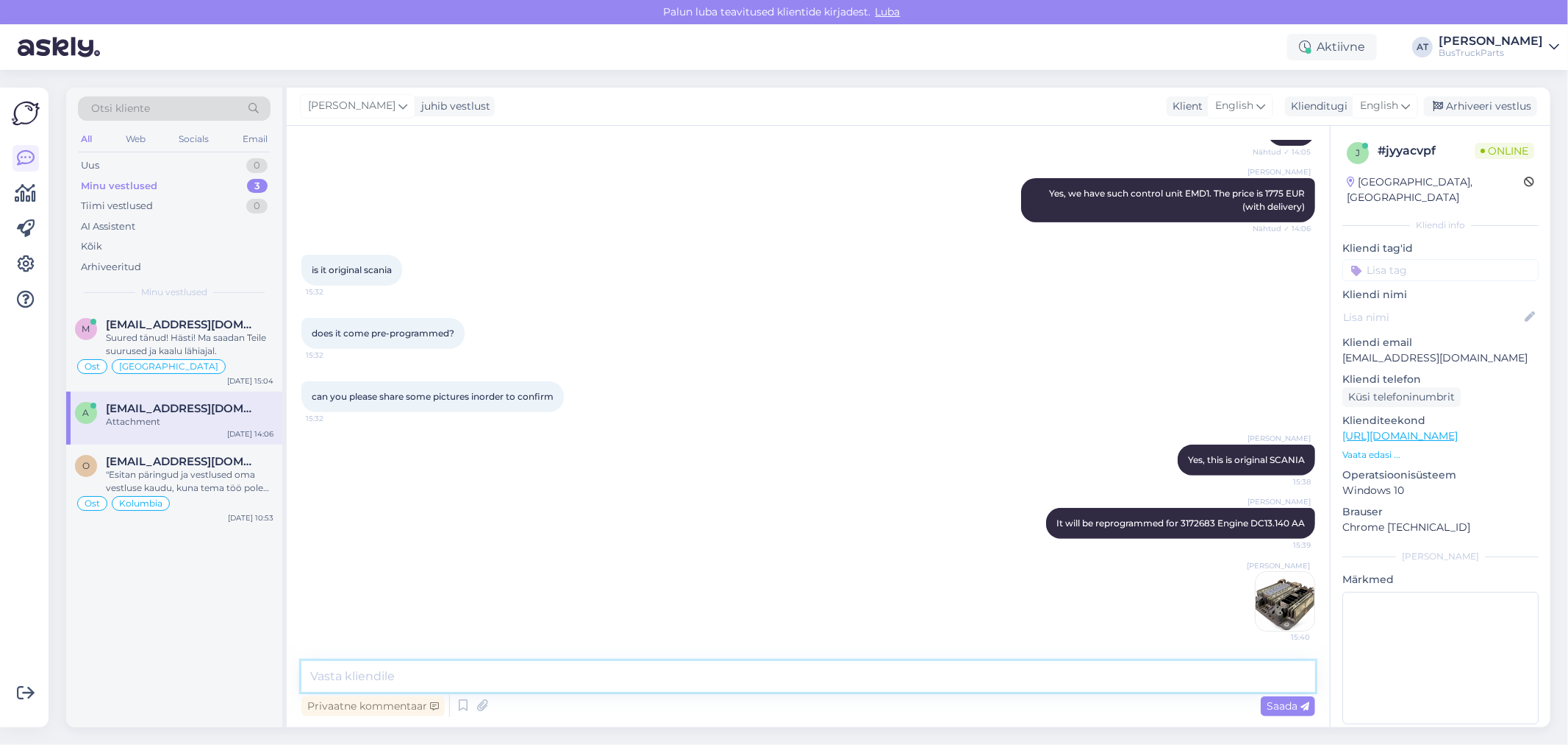
click at [674, 675] on textarea at bounding box center [808, 676] width 1014 height 31
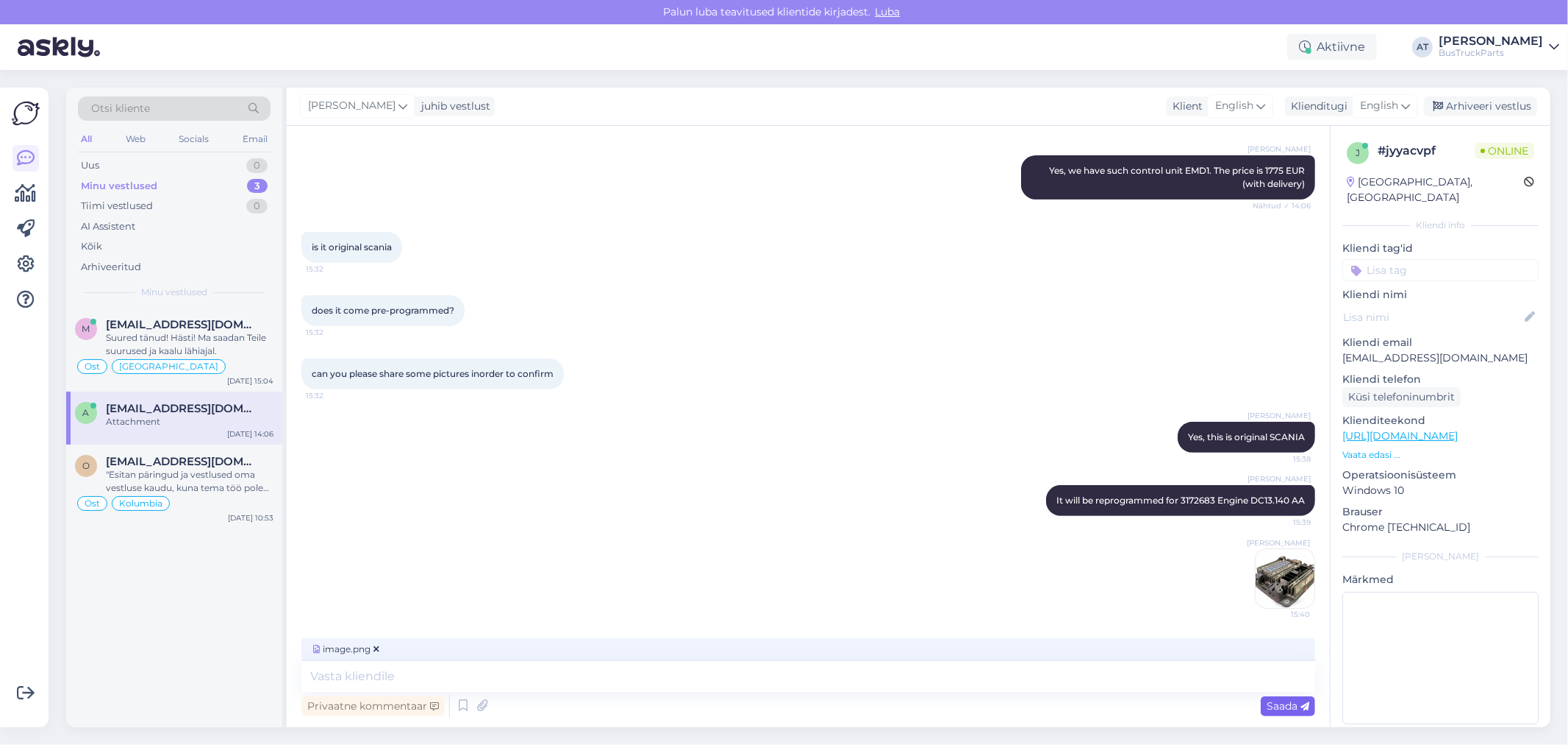
click at [1299, 701] on span "Saada" at bounding box center [1288, 705] width 42 height 13
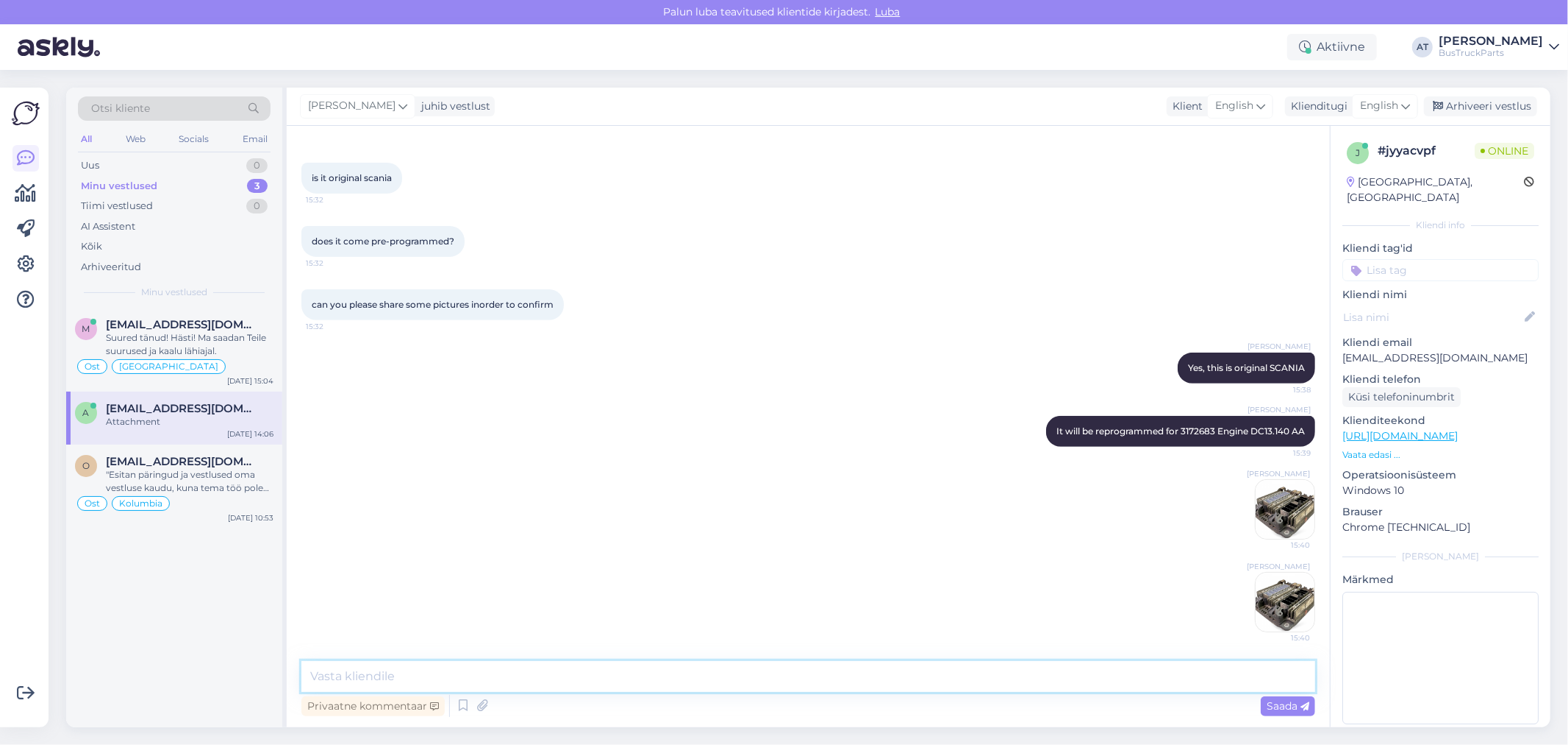
click at [532, 667] on textarea at bounding box center [808, 676] width 1014 height 31
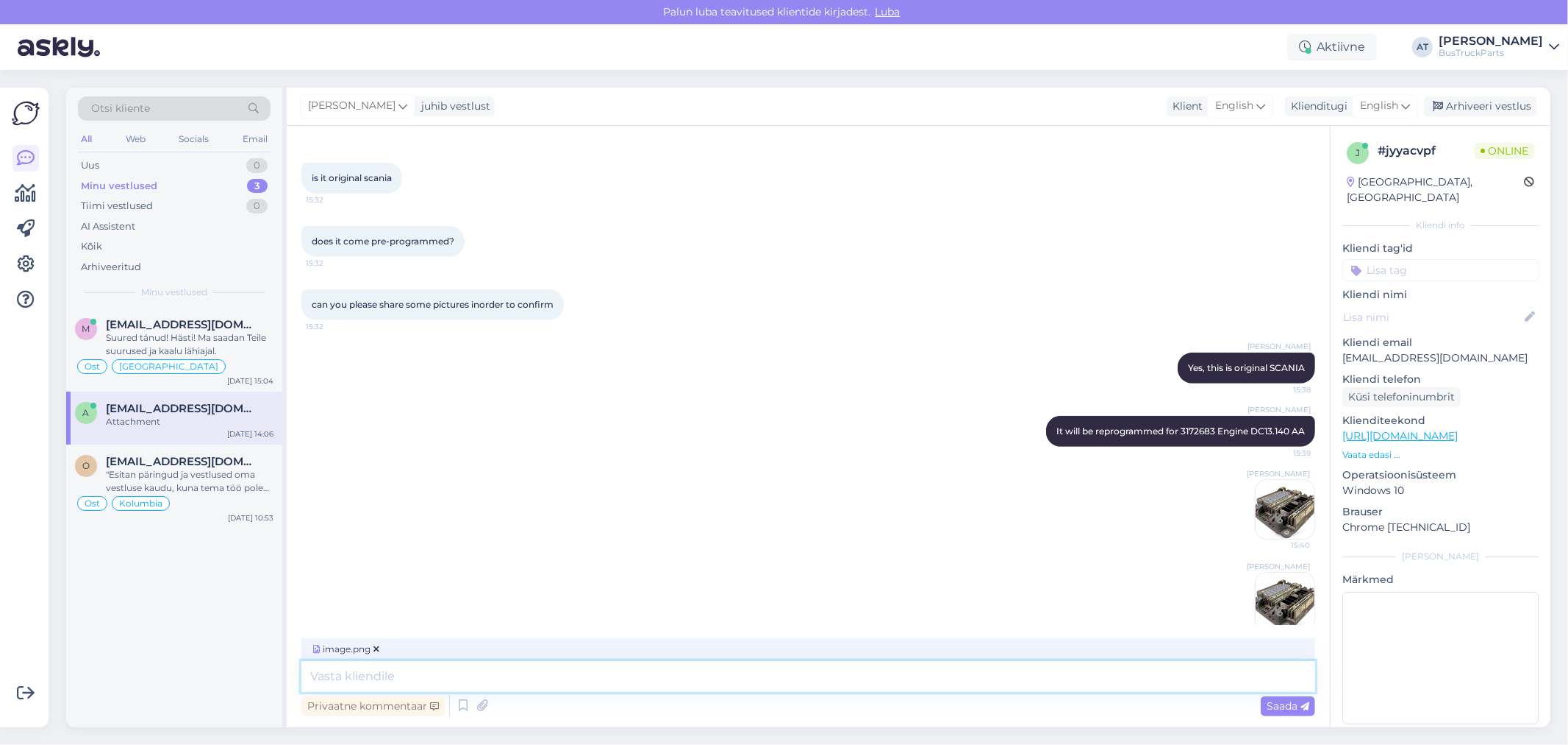
scroll to position [461, 0]
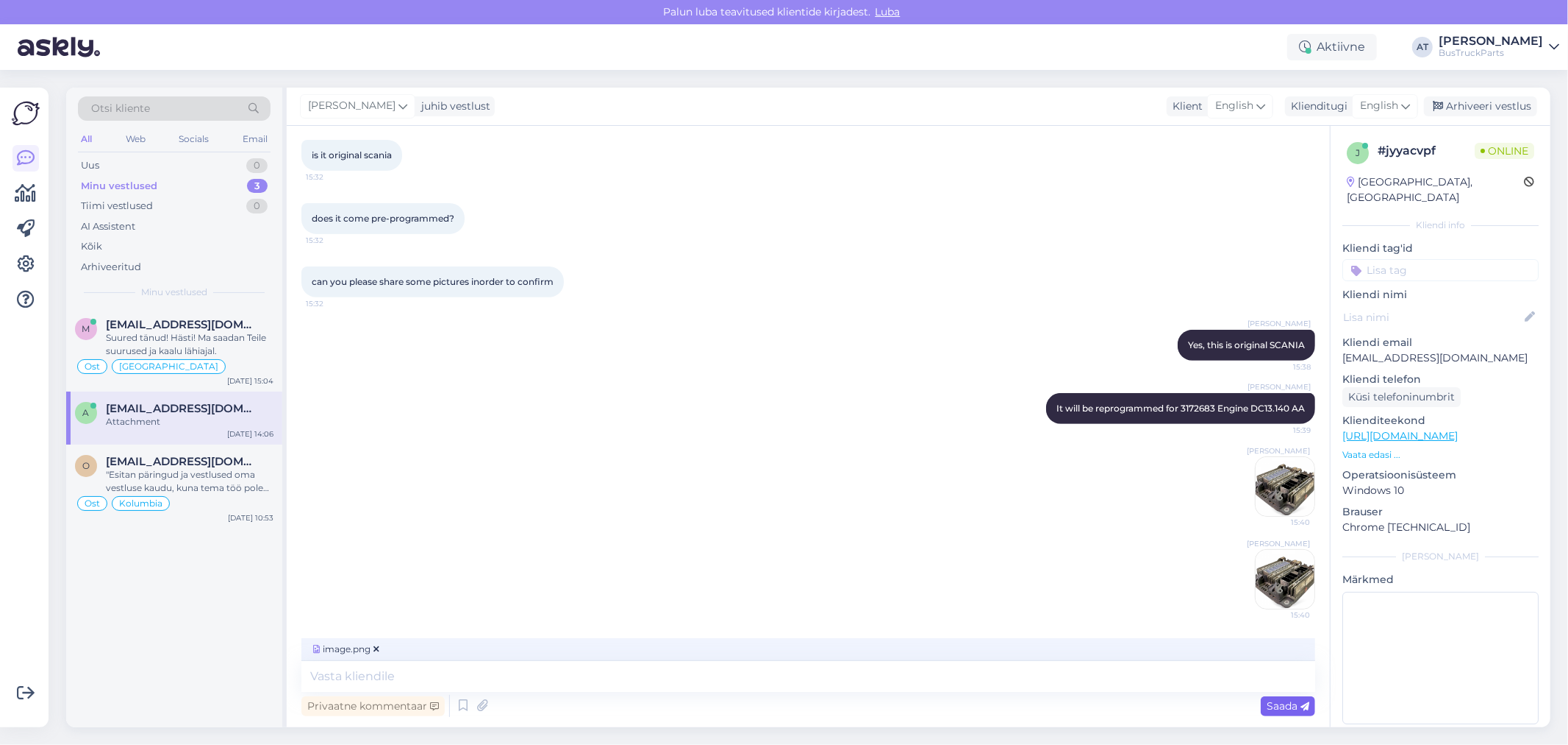
click at [1283, 701] on span "Saada" at bounding box center [1288, 705] width 42 height 13
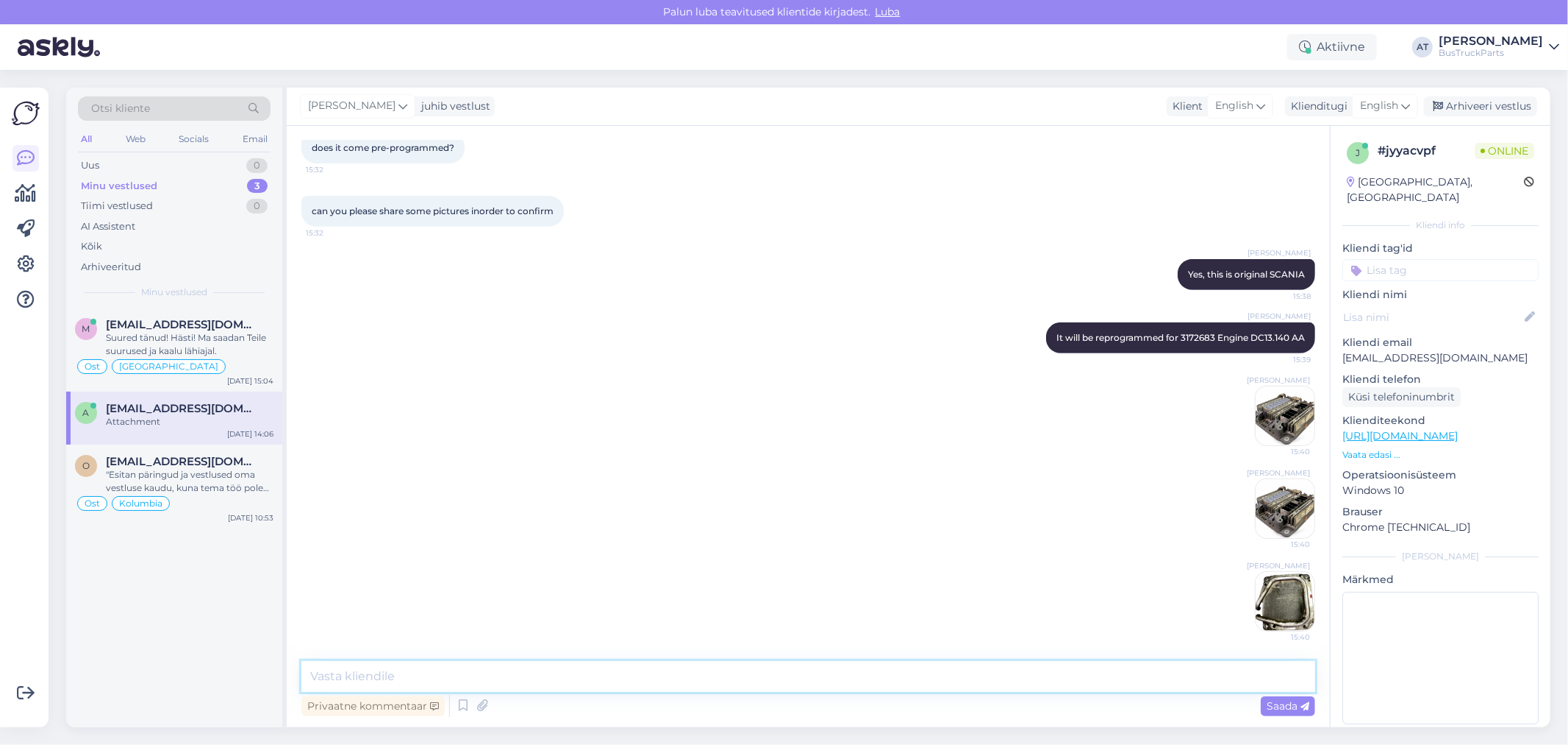
click at [700, 681] on textarea at bounding box center [808, 676] width 1014 height 31
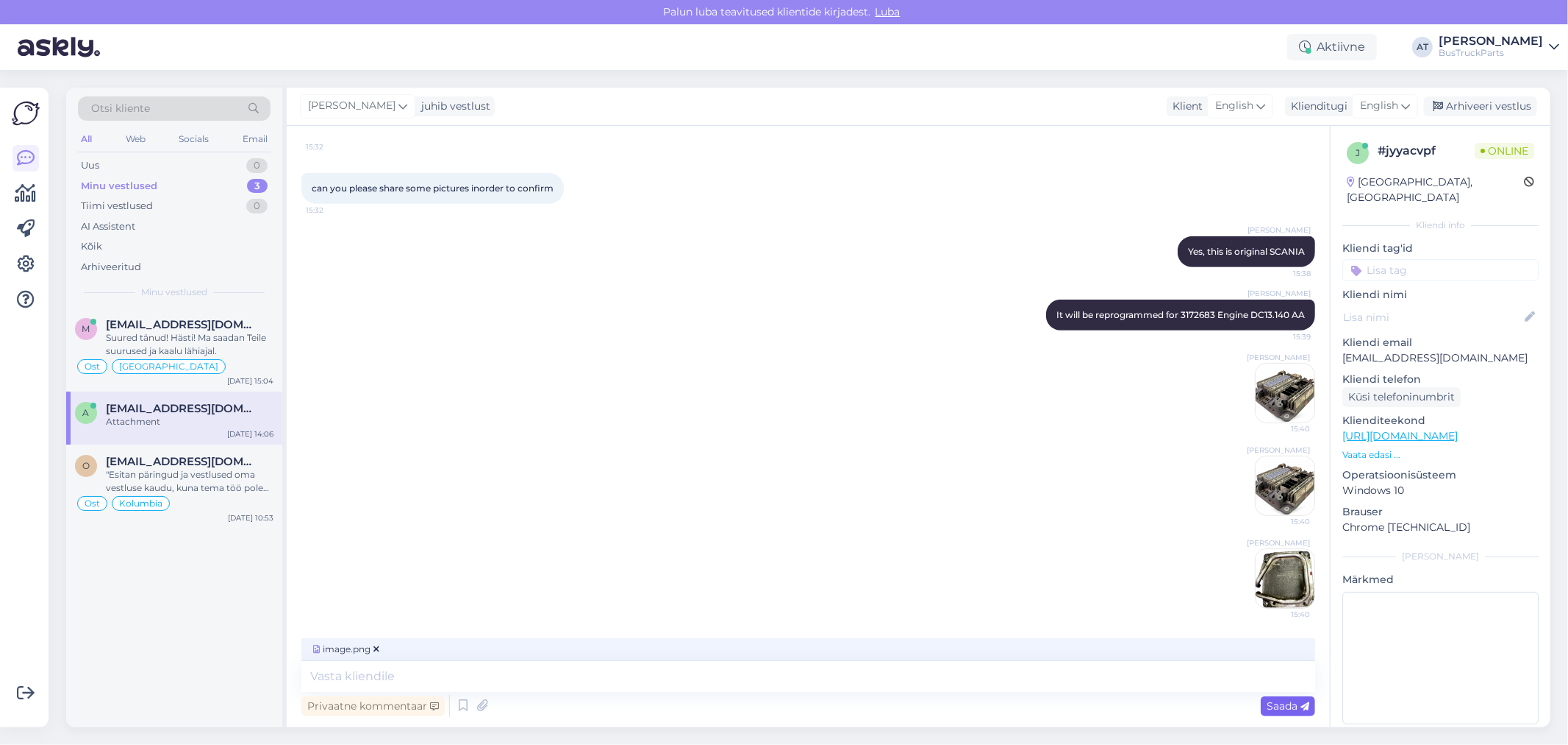
click at [1277, 702] on span "Saada" at bounding box center [1288, 705] width 42 height 13
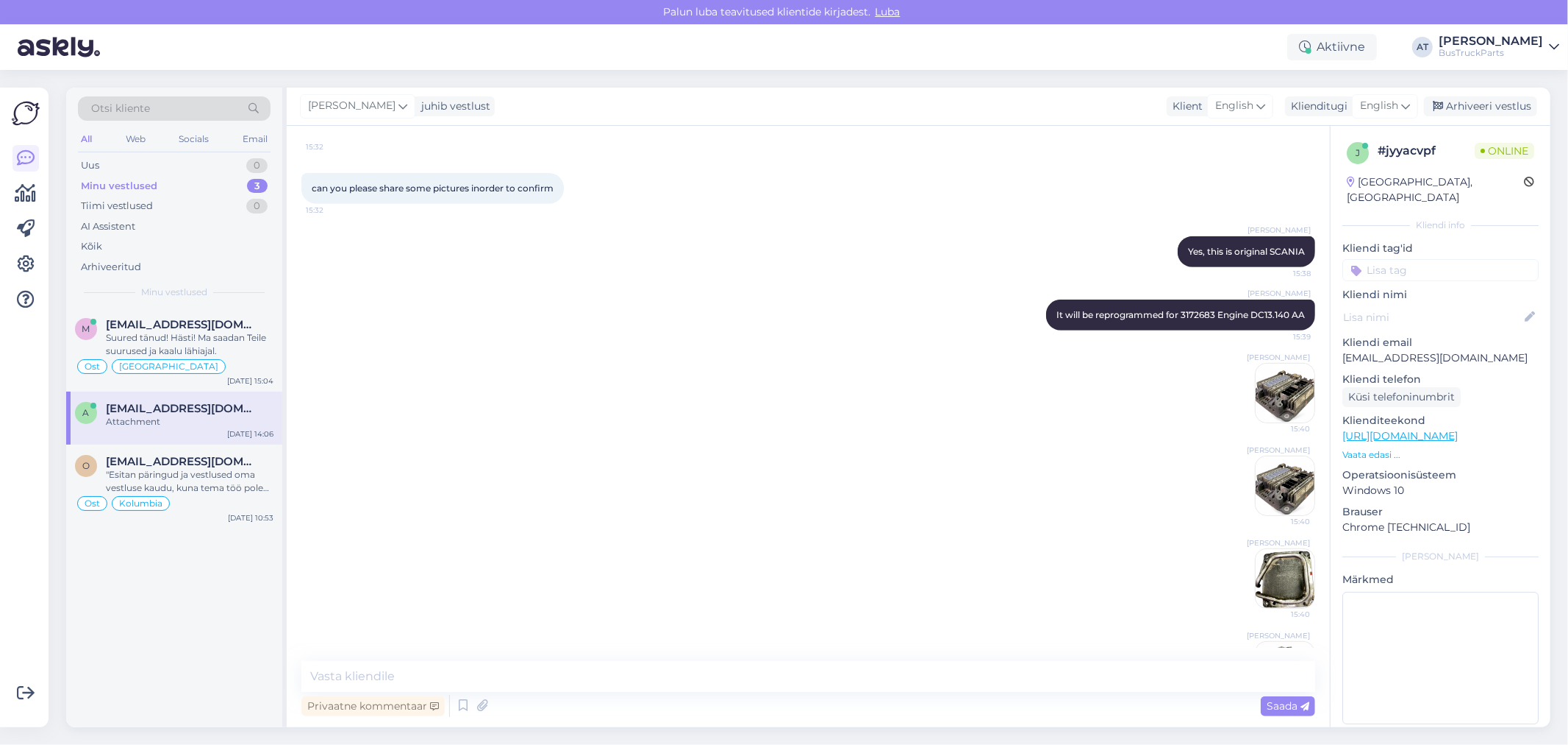
scroll to position [626, 0]
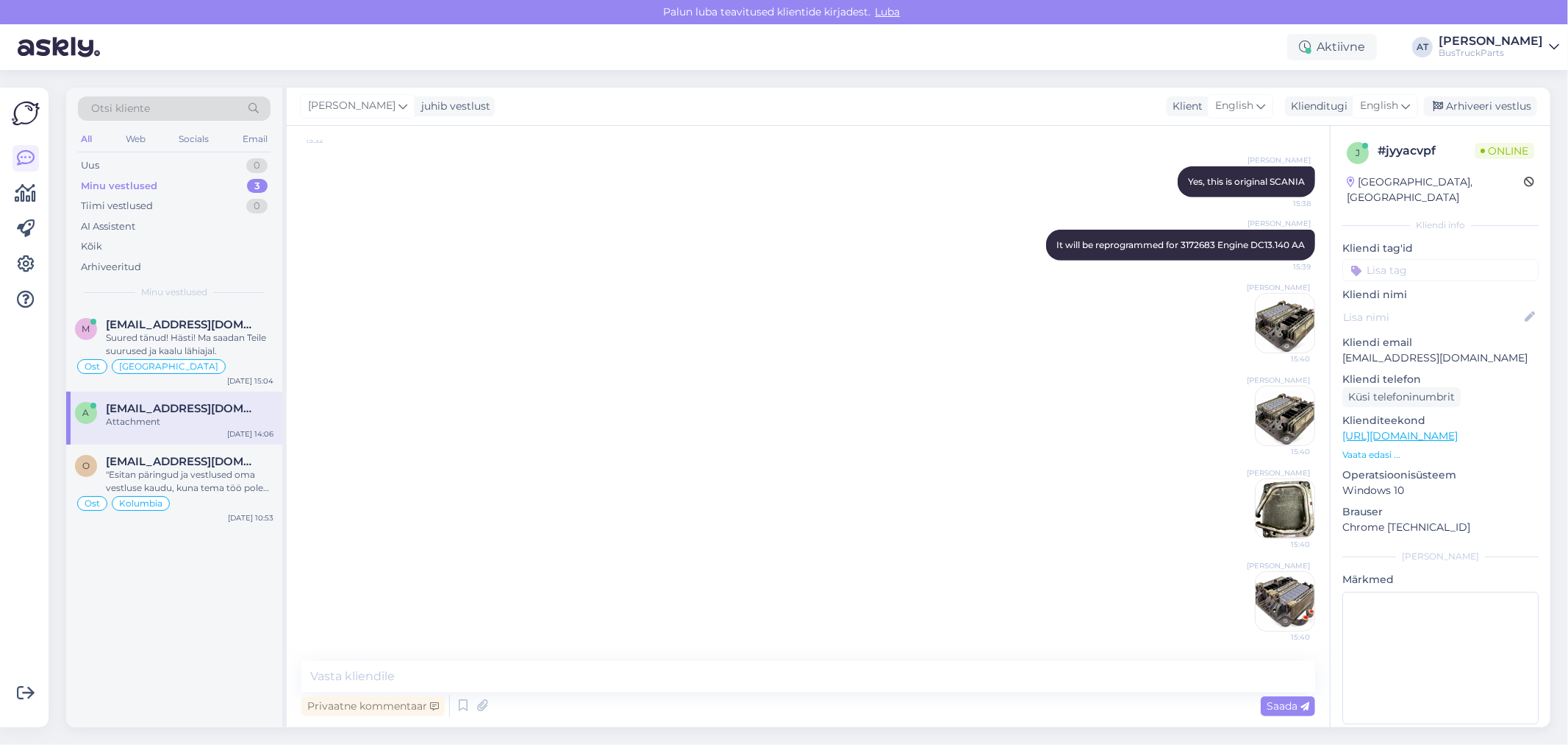
click at [1272, 315] on img at bounding box center [1285, 323] width 59 height 59
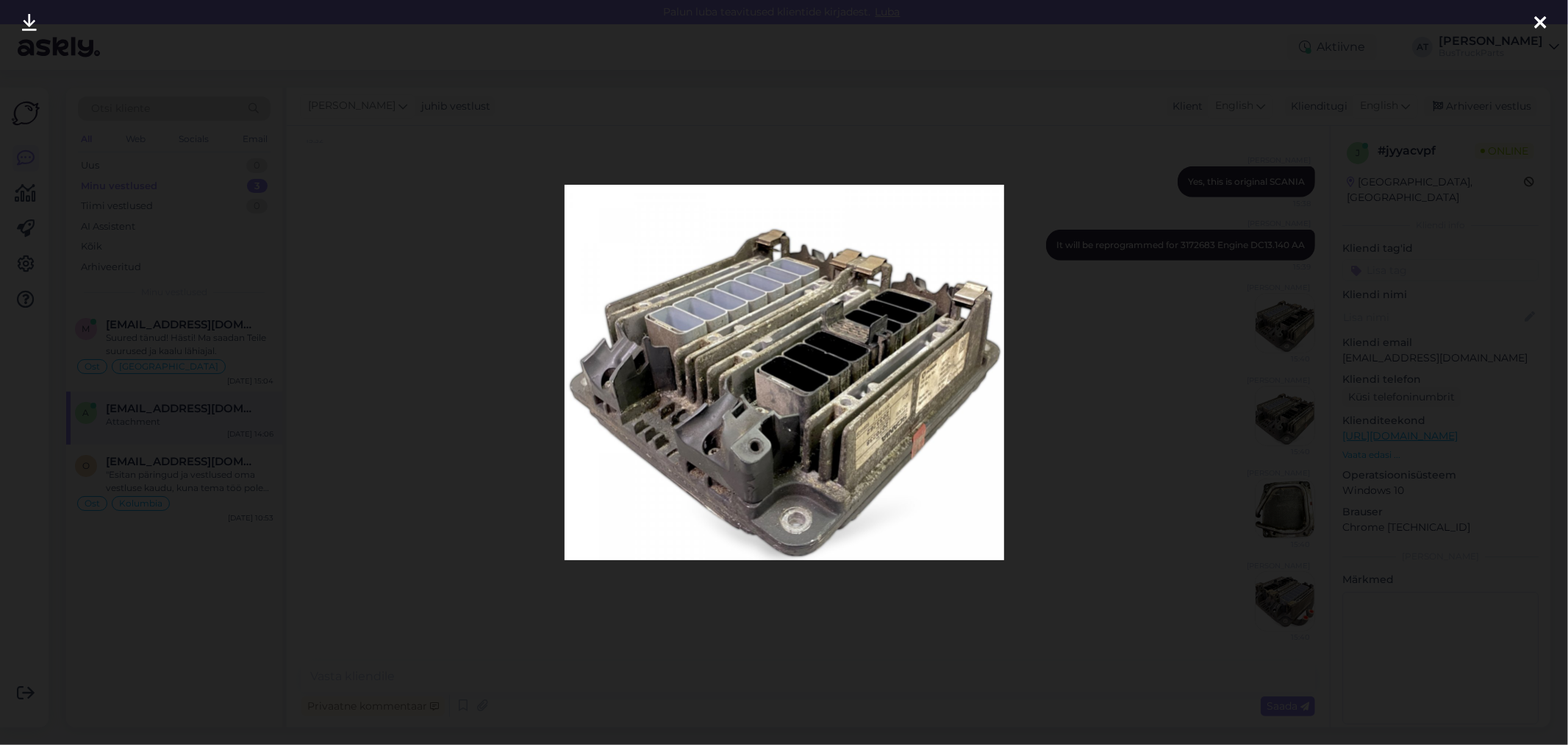
click at [1272, 315] on div at bounding box center [784, 372] width 1568 height 745
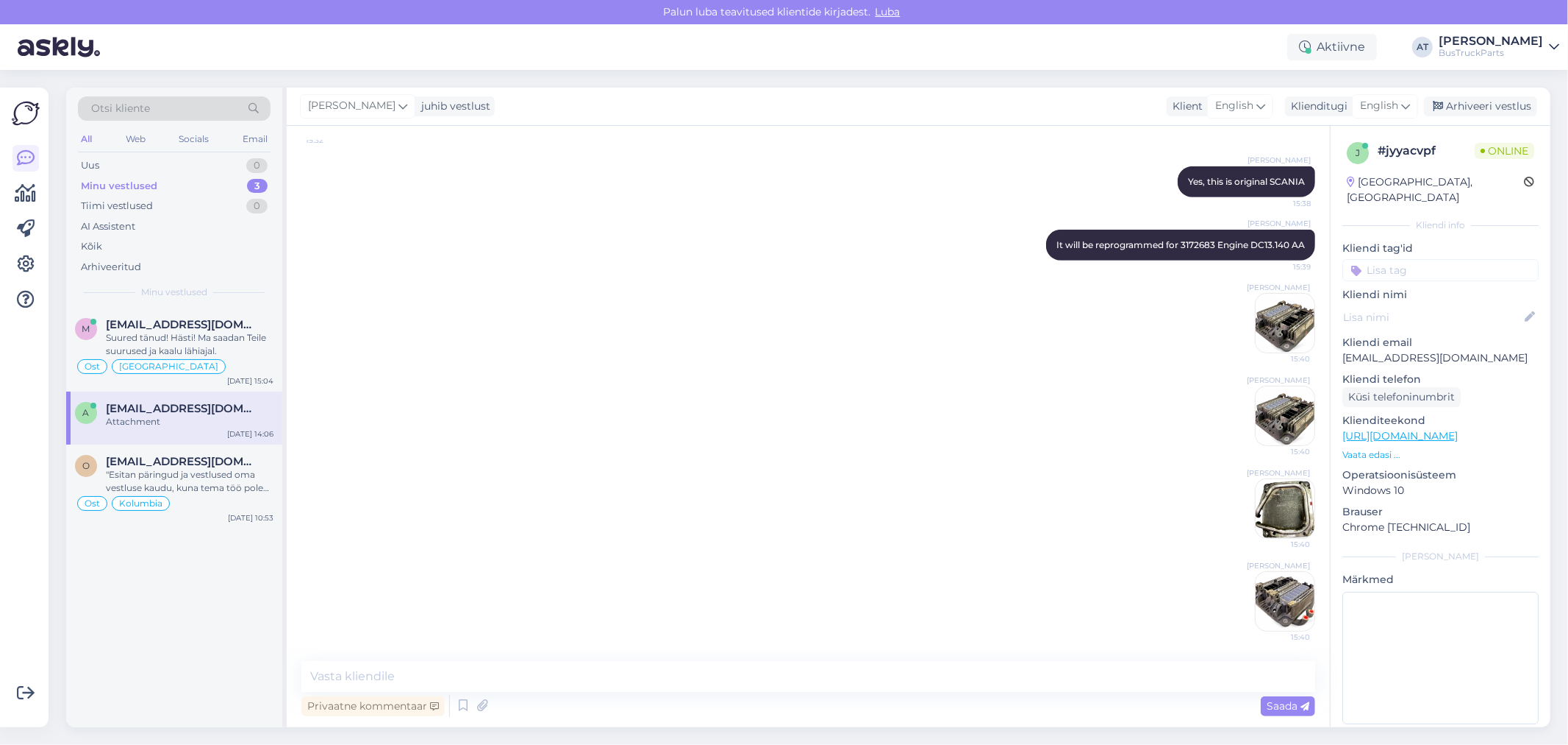
drag, startPoint x: 549, startPoint y: 423, endPoint x: 522, endPoint y: 411, distance: 29.5
click at [538, 420] on div "[PERSON_NAME] 15:40" at bounding box center [808, 415] width 1014 height 93
click at [194, 347] on div "Suured tänud! Hästi! Ma saadan Teile suurused ja kaalu lähiajal." at bounding box center [189, 344] width 168 height 27
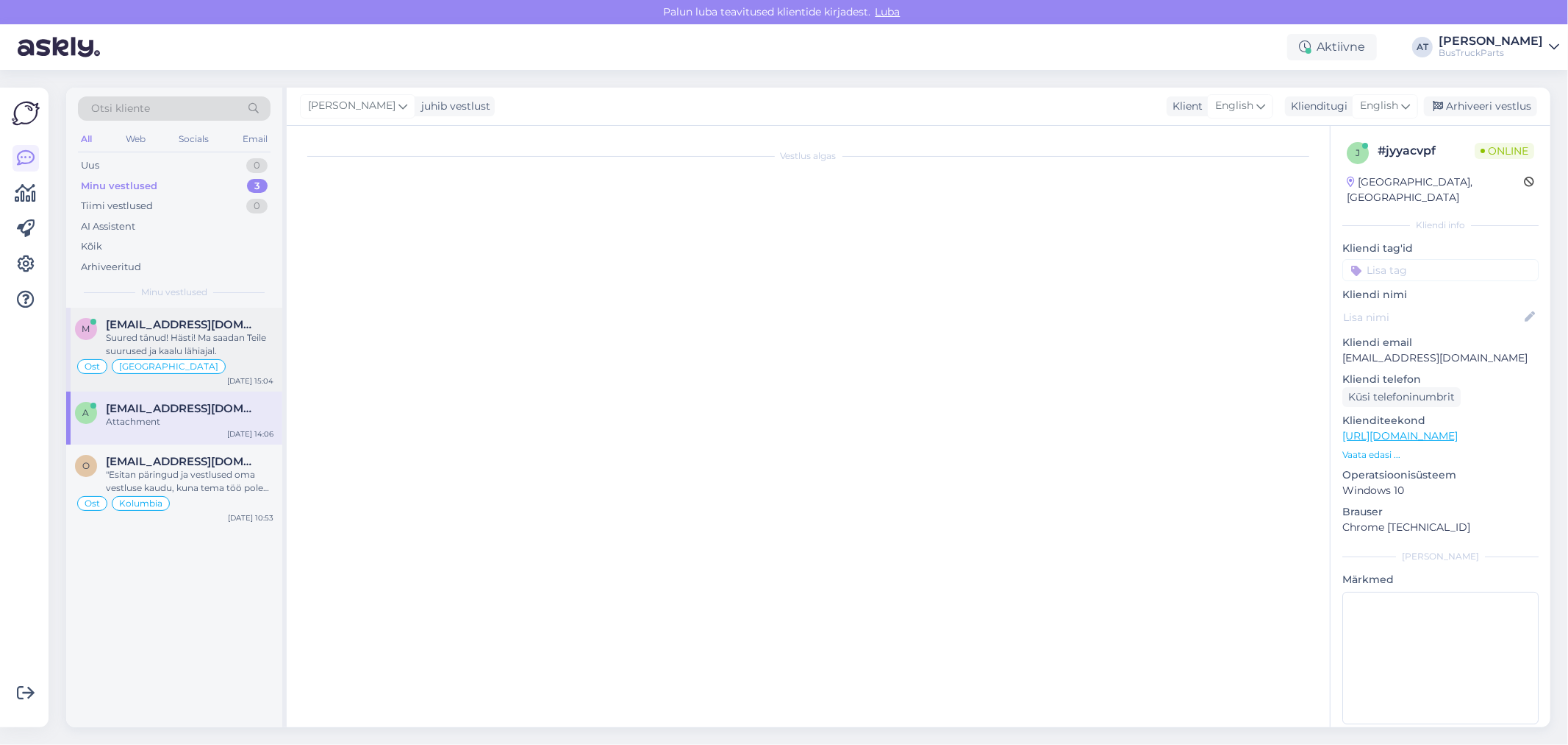
scroll to position [2046, 0]
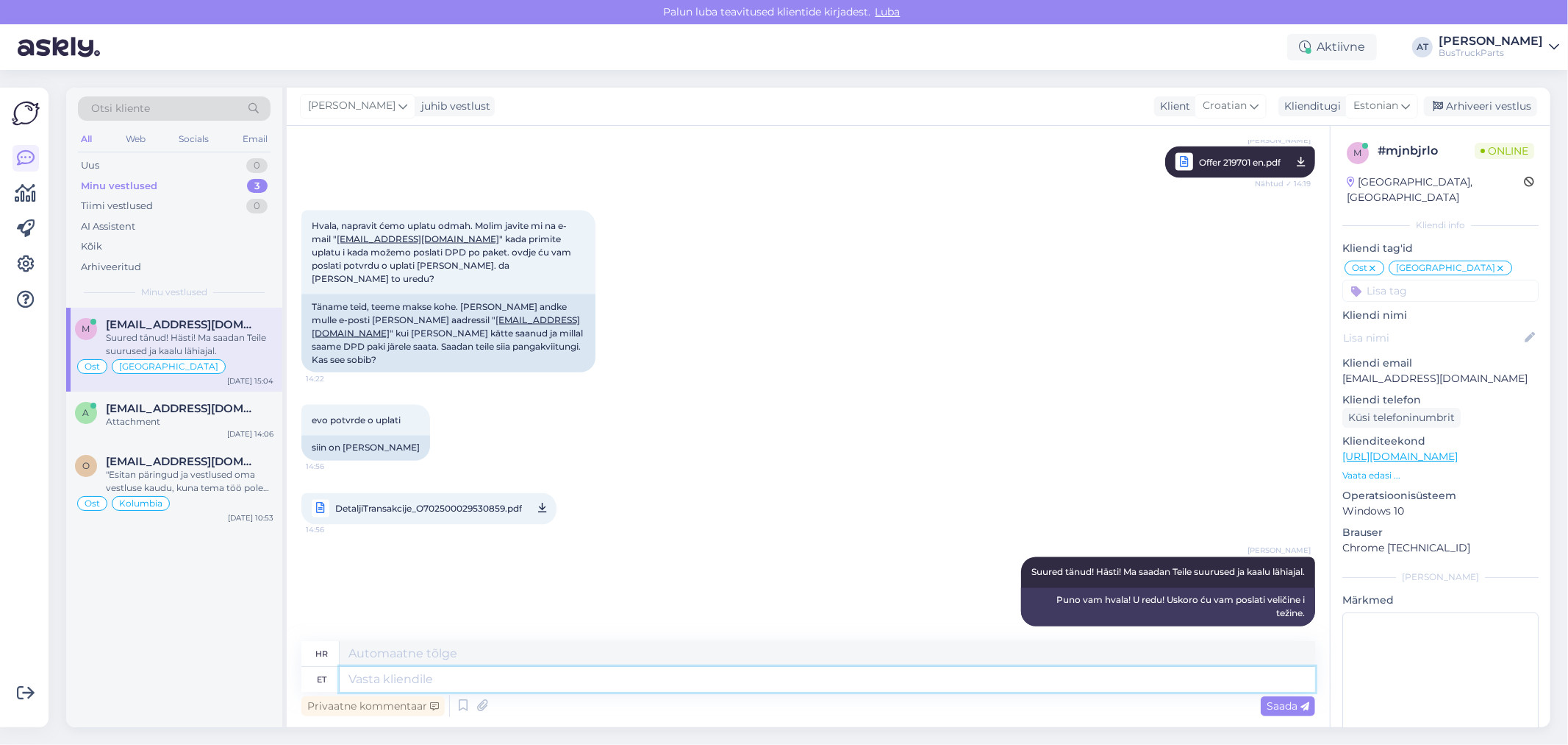
click at [523, 670] on textarea at bounding box center [827, 679] width 976 height 25
type textarea "I s"
type textarea "[PERSON_NAME]"
type textarea "I sent"
type textarea "1 cent"
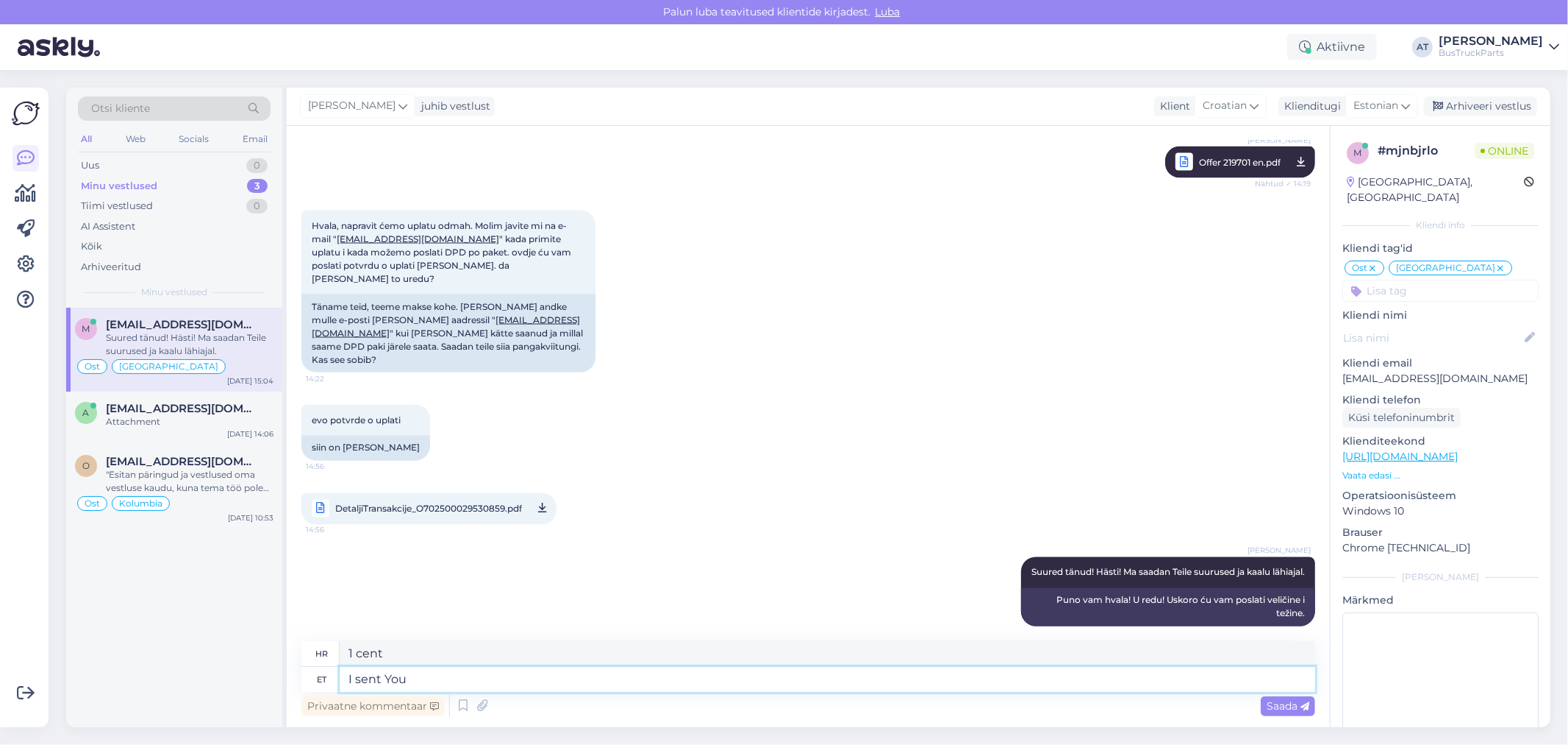
type textarea "I sent You"
type textarea "Poslao [PERSON_NAME] ti"
type textarea "I sent You dimen"
type textarea "Poslao [PERSON_NAME] ti novčić od deset centi."
type textarea "I sent You dimensions"
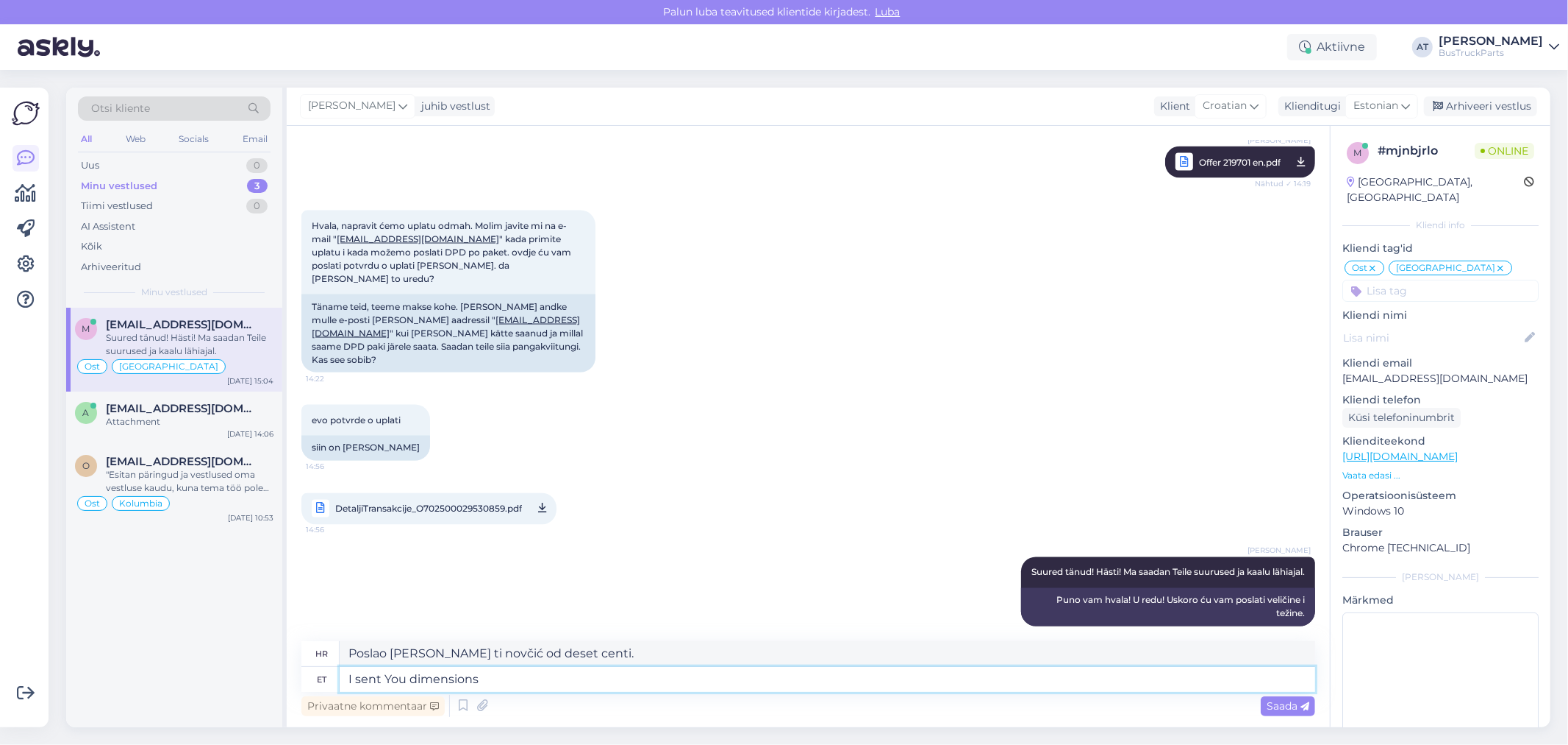
type textarea "Poslao [PERSON_NAME] ti dimenzije."
type textarea "I sent You dimensions by e"
type textarea "Poslao [PERSON_NAME] ti dimenzije"
type textarea "I sent You dimensions by email :"
type textarea "Poslao [PERSON_NAME] ti dimenzije e-poštom"
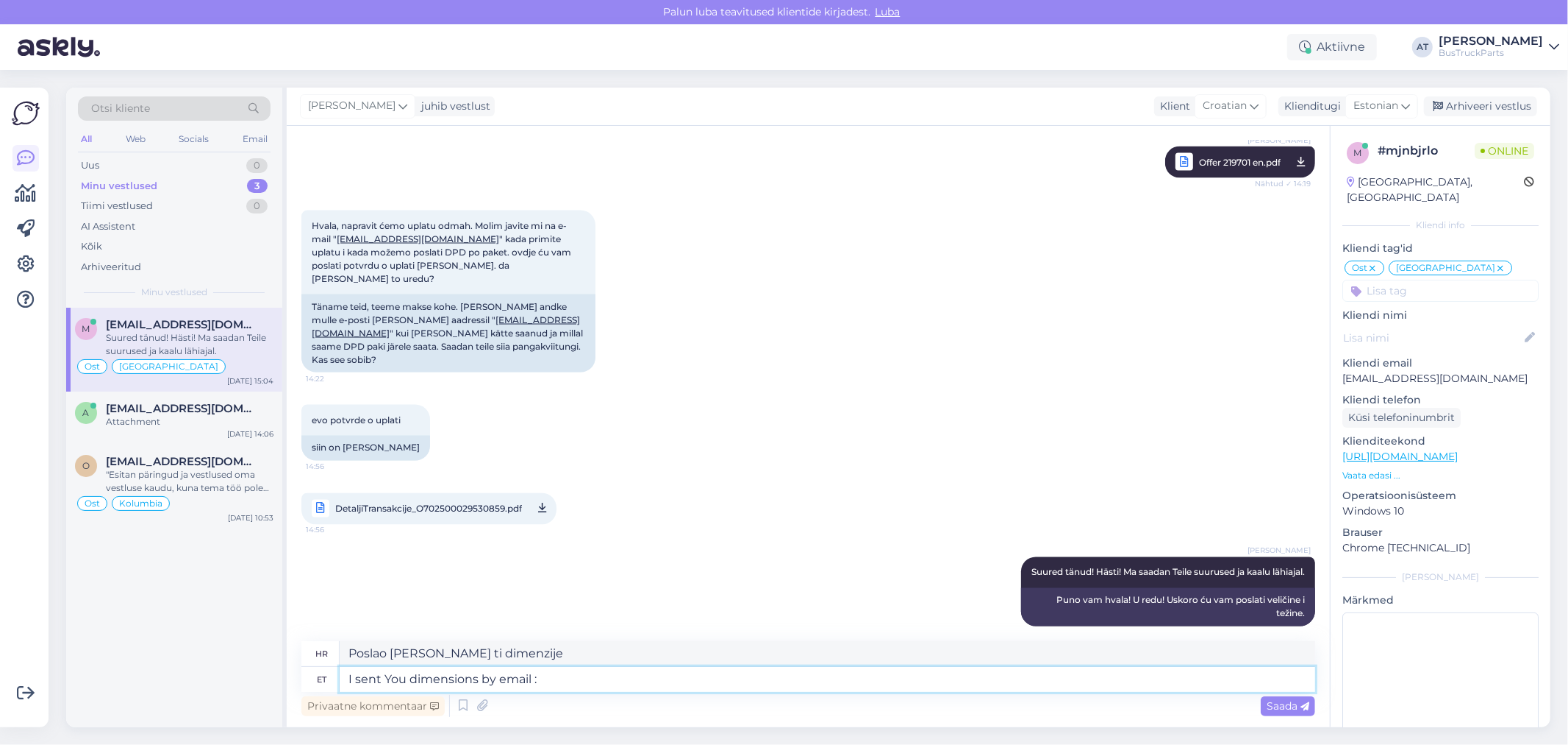
type textarea "I sent You dimensions by email :="
type textarea "Poslao [PERSON_NAME] ti dimenzije e-poštom :="
type textarea "I sent You dimensions by email :="
click at [609, 684] on textarea "I sent You dimensions by email :=" at bounding box center [827, 679] width 976 height 25
click at [1480, 109] on div "Arhiveeri vestlus" at bounding box center [1480, 107] width 113 height 20
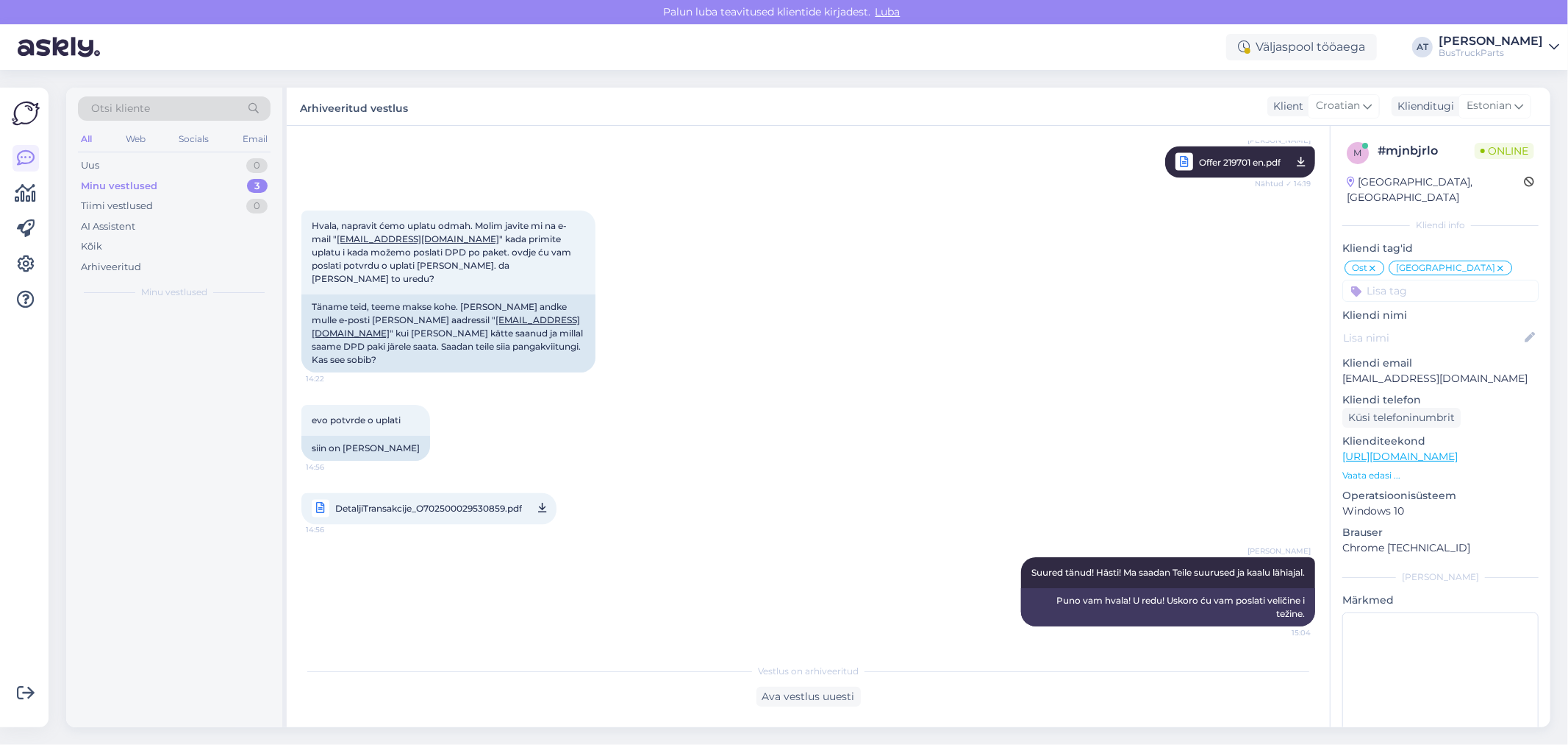
scroll to position [2031, 0]
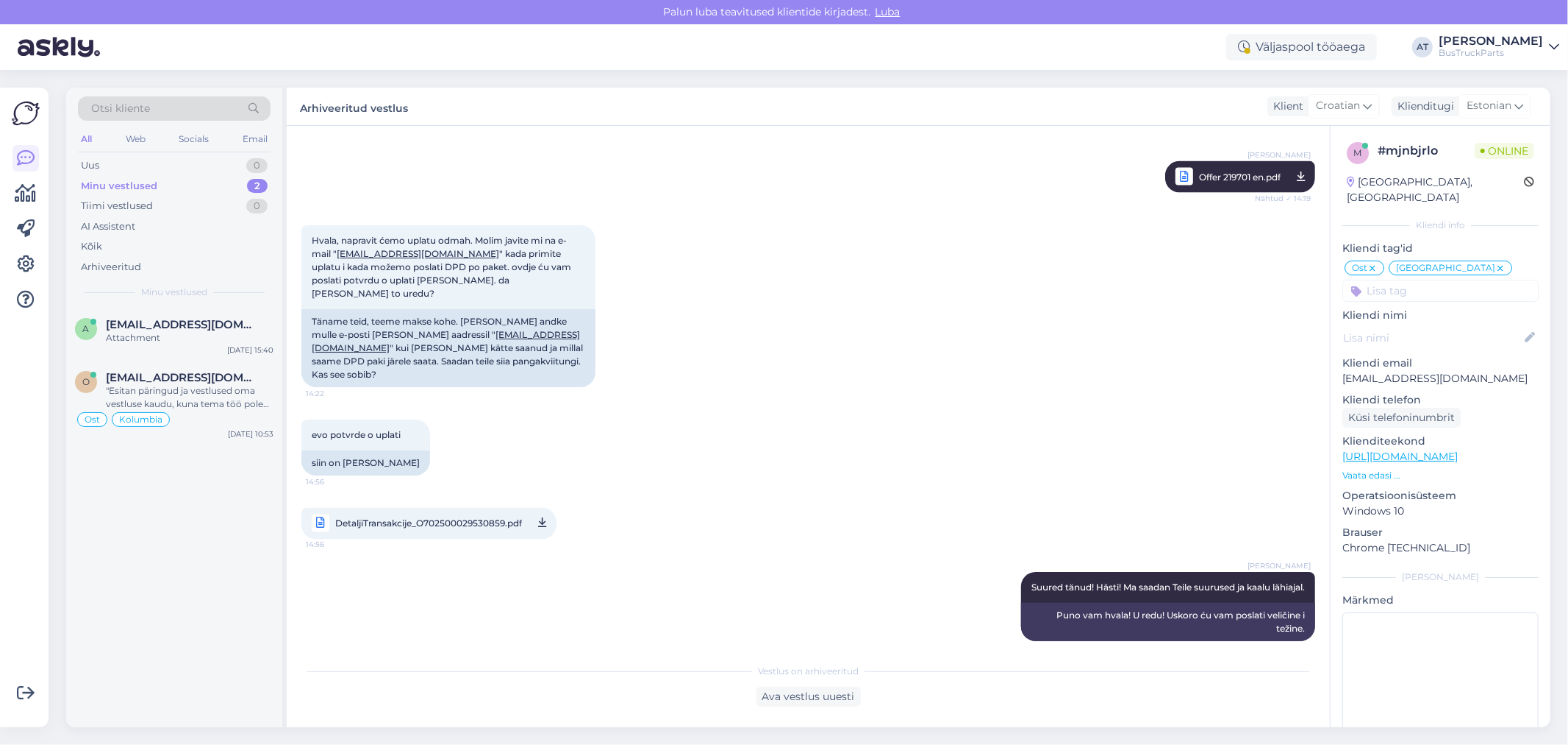
click at [164, 287] on span "Minu vestlused" at bounding box center [174, 292] width 66 height 13
click at [178, 327] on span "[EMAIL_ADDRESS][DOMAIN_NAME]" at bounding box center [182, 324] width 153 height 13
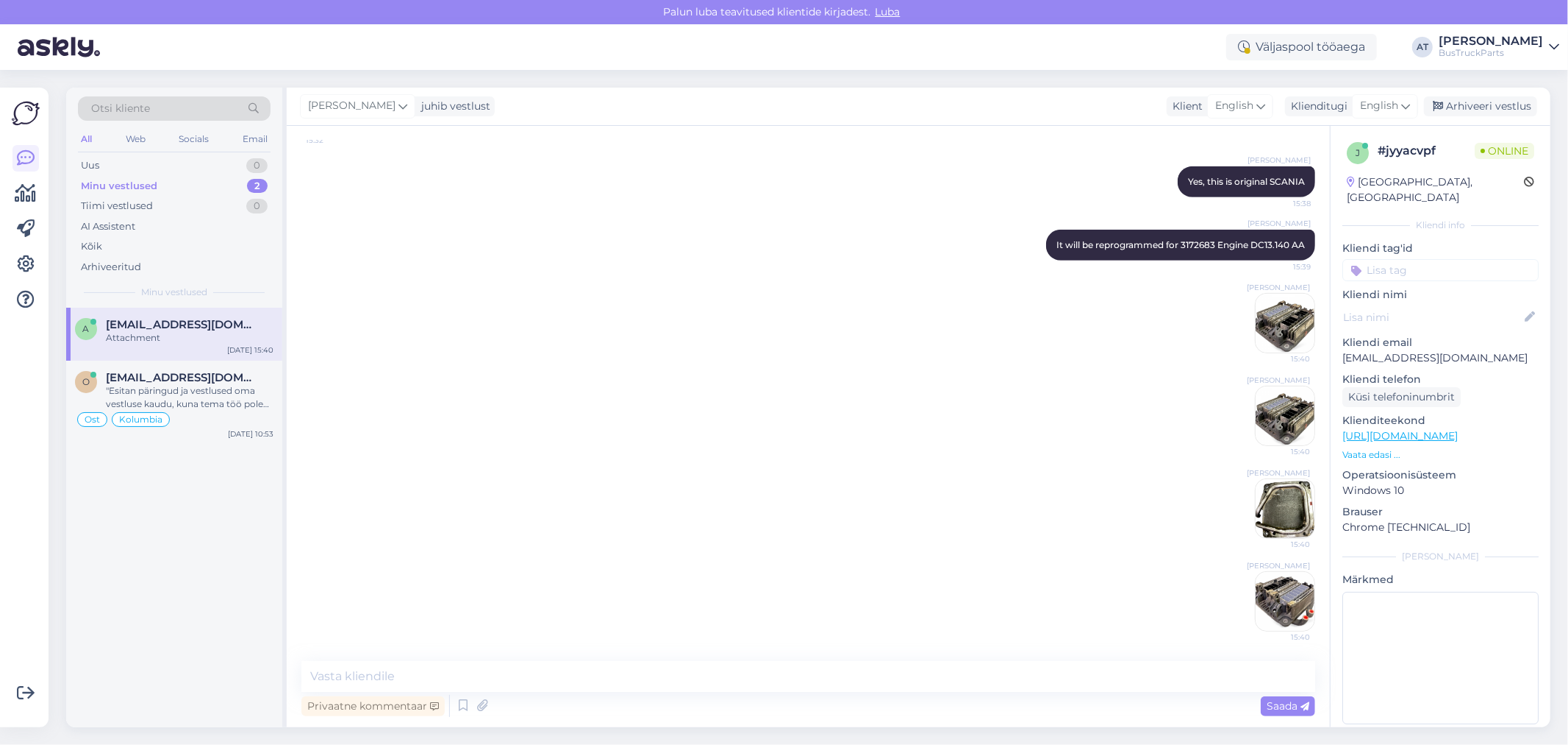
scroll to position [626, 0]
click at [218, 399] on div "buenos [PERSON_NAME], muchísimas gracias por la oferta del panel de instrumento…" at bounding box center [189, 397] width 168 height 27
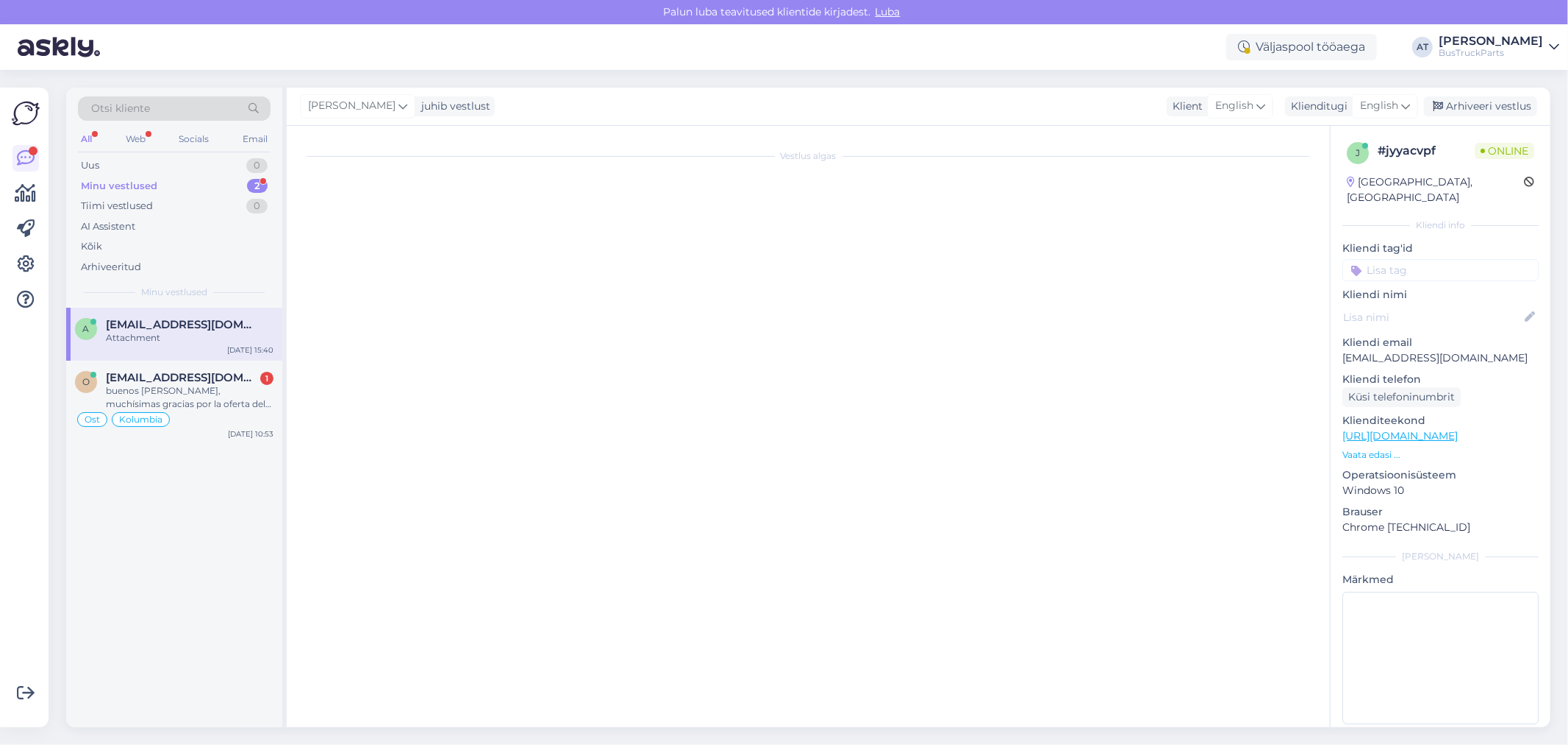
scroll to position [8855, 0]
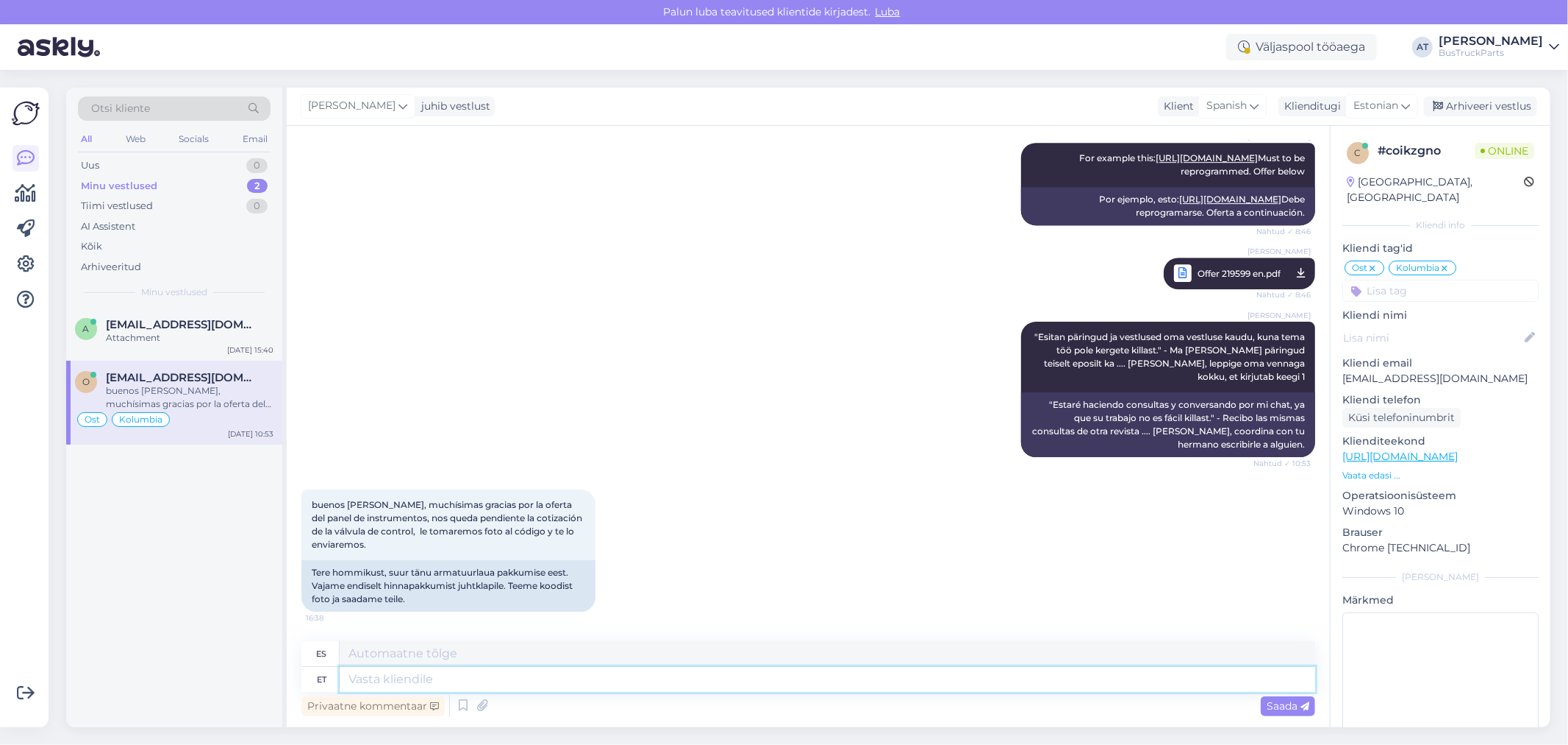
click at [942, 675] on textarea at bounding box center [827, 679] width 976 height 25
click at [578, 683] on textarea at bounding box center [827, 679] width 976 height 25
type textarea "ok"
type textarea "bueno"
type textarea "ok"
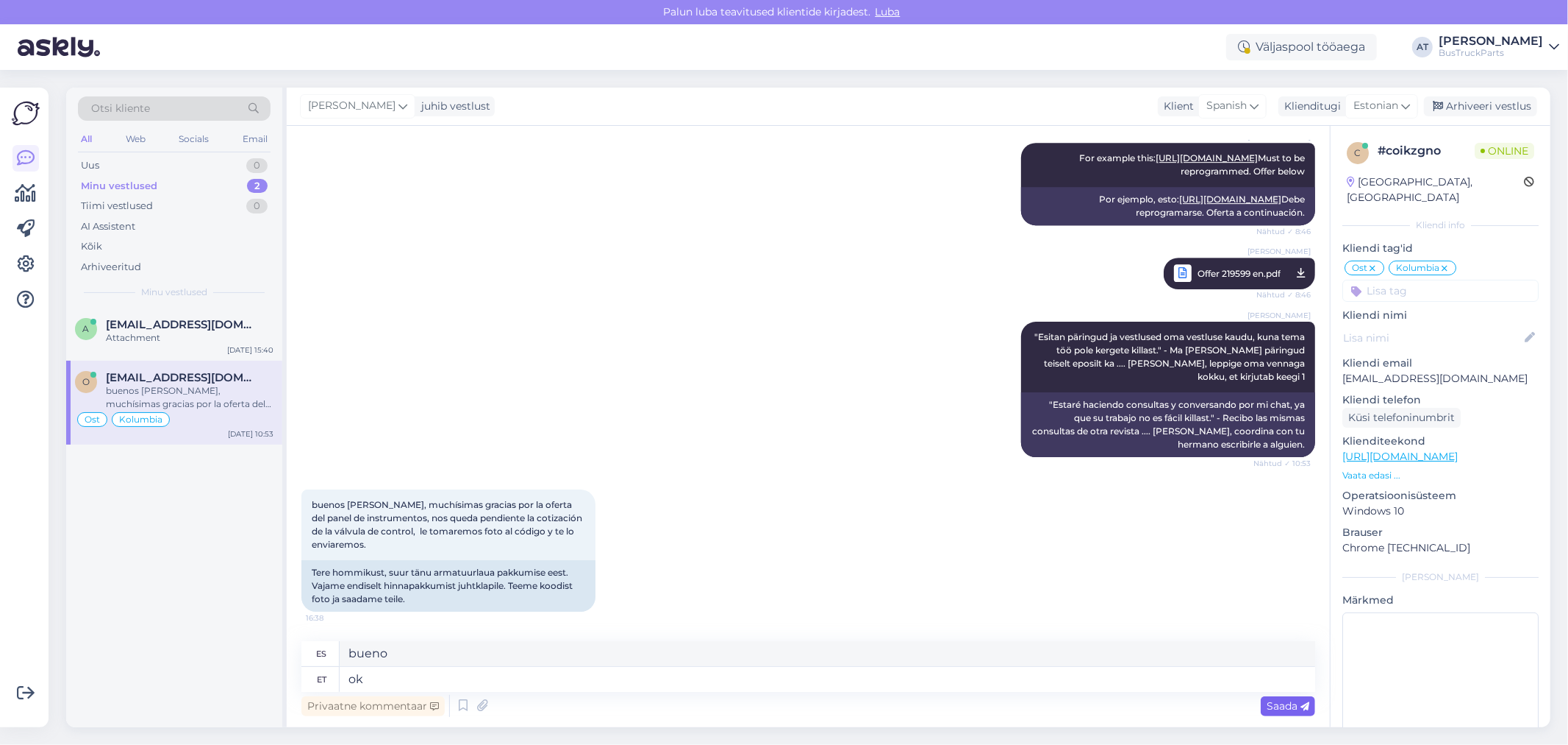
click at [1287, 711] on div "Saada" at bounding box center [1288, 706] width 54 height 20
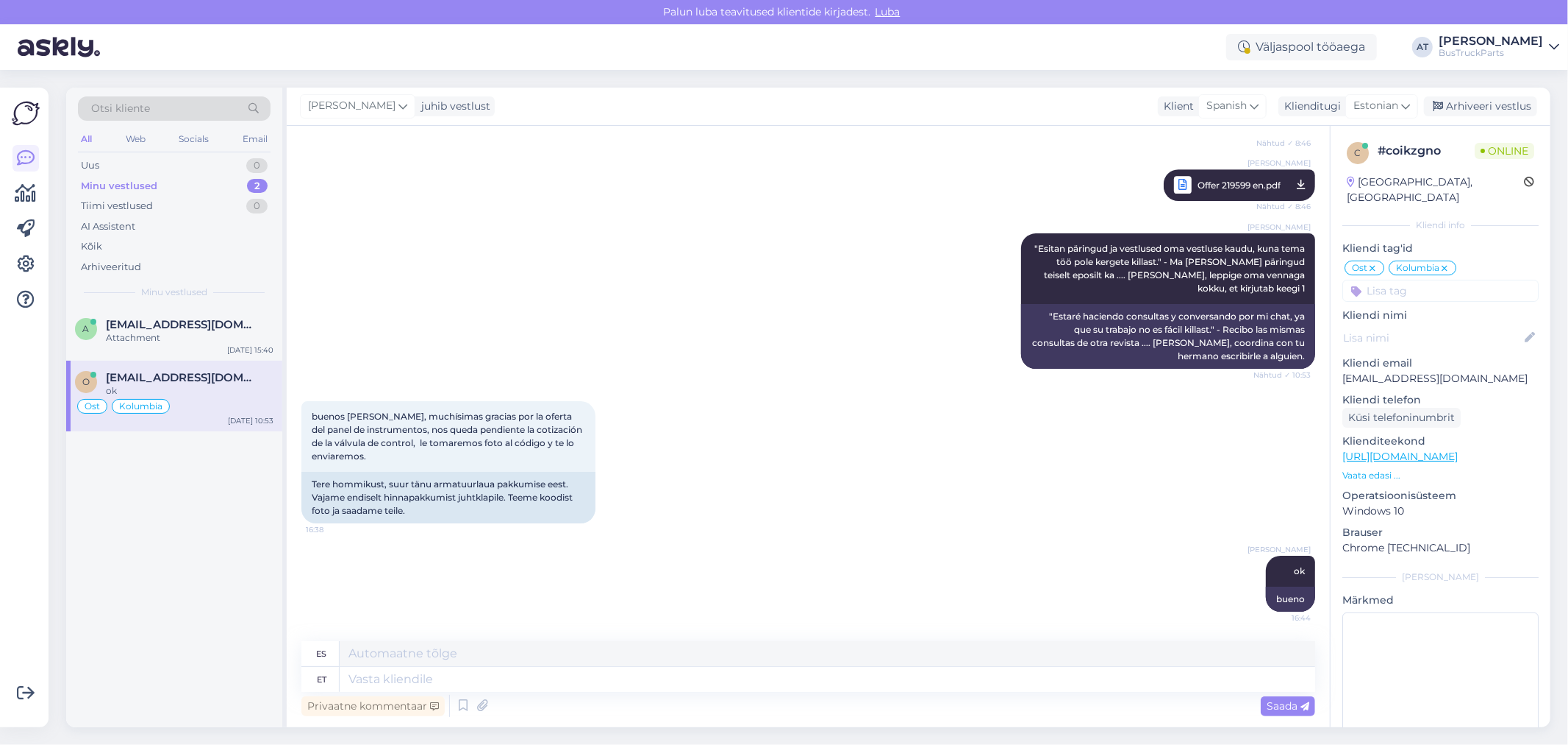
click at [652, 615] on div "[PERSON_NAME] ok 16:44 bueno" at bounding box center [808, 583] width 1014 height 88
click at [152, 318] on span "[EMAIL_ADDRESS][DOMAIN_NAME]" at bounding box center [182, 324] width 153 height 13
